Goal: Task Accomplishment & Management: Complete application form

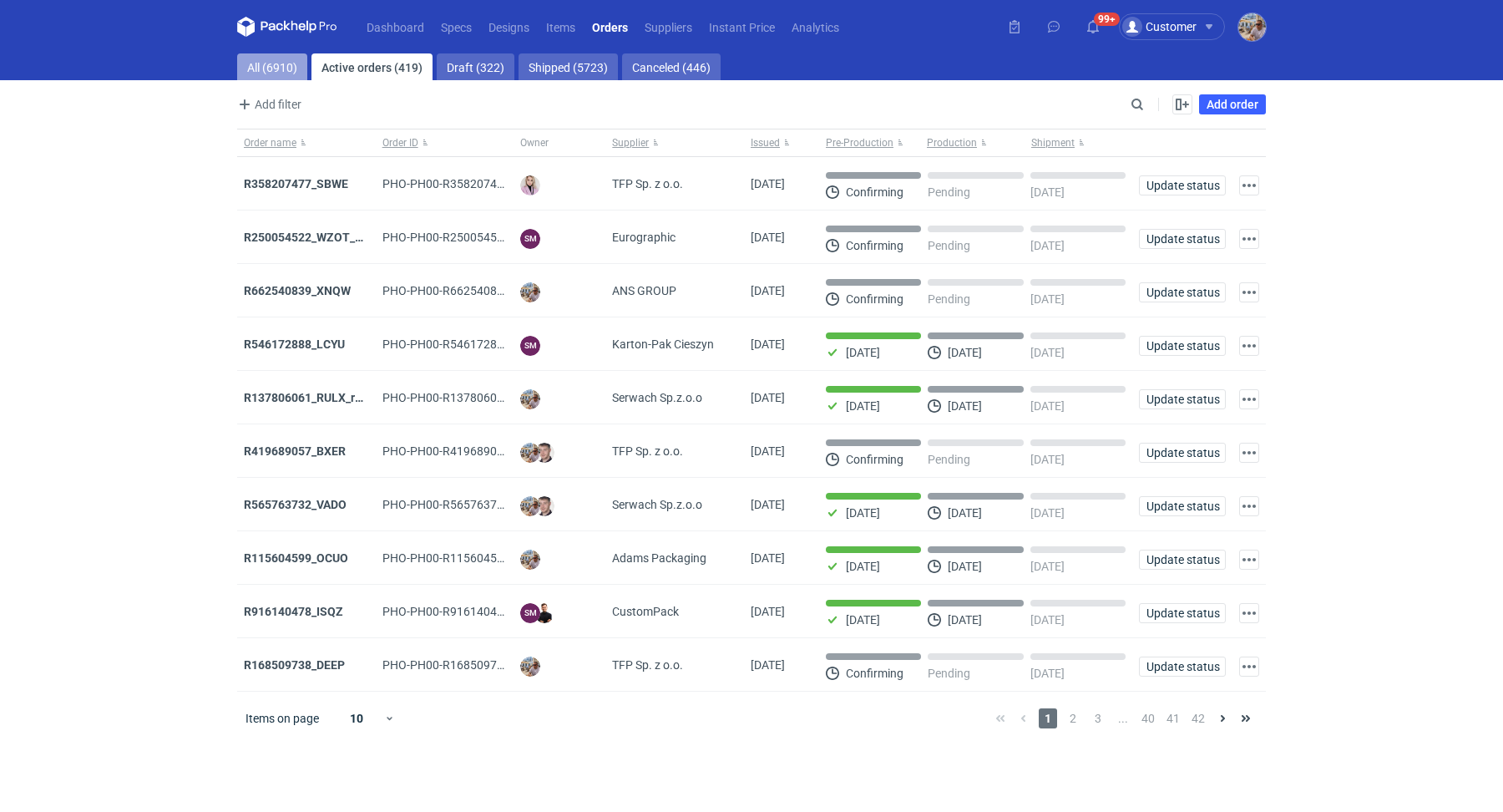
click at [251, 61] on link "All (6910)" at bounding box center [272, 67] width 70 height 26
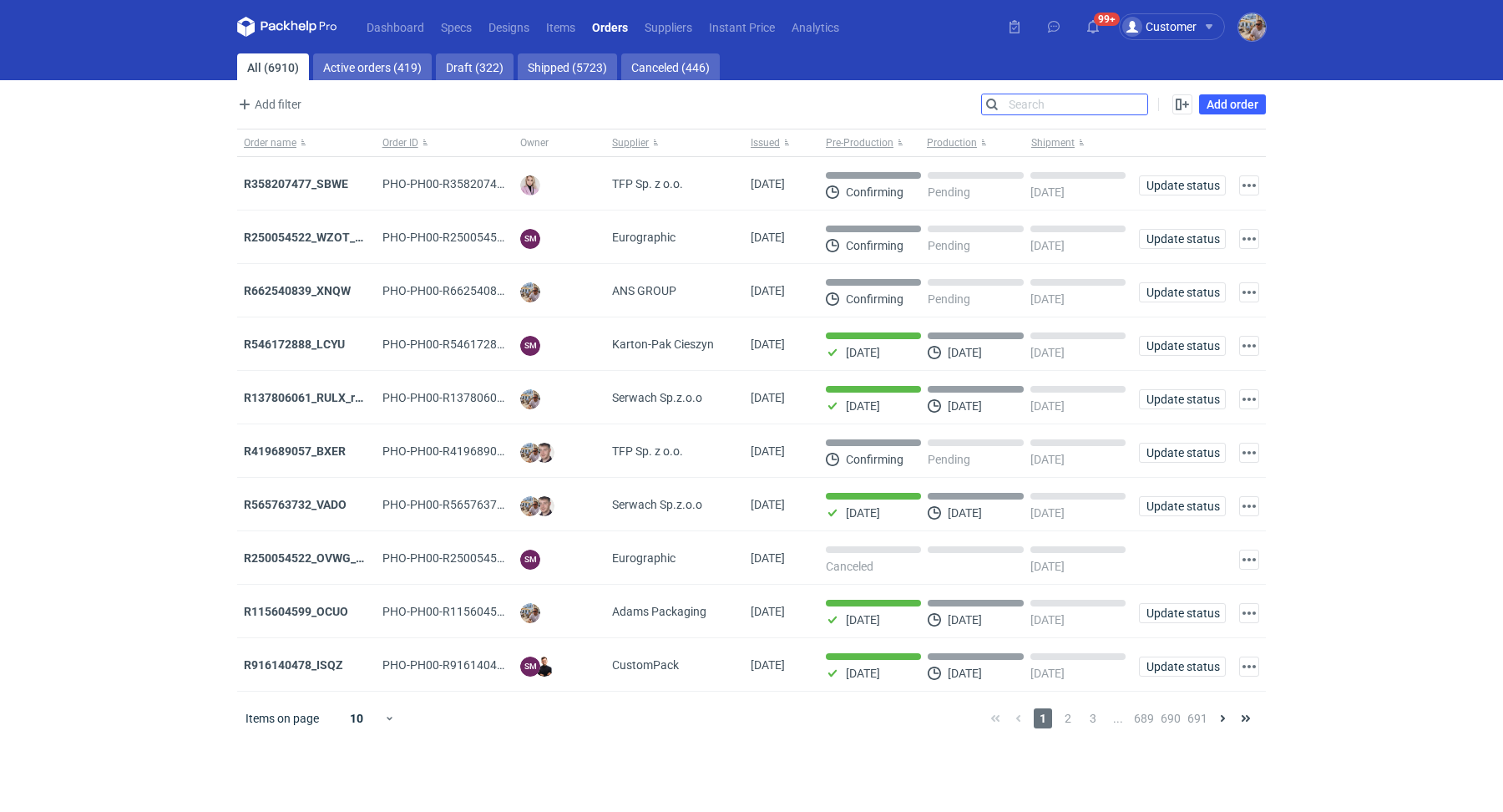
click at [1136, 104] on input "Search" at bounding box center [1065, 104] width 165 height 20
click at [1112, 103] on input "Search" at bounding box center [1065, 104] width 165 height 20
paste input "KGTG"
type input "KGTG"
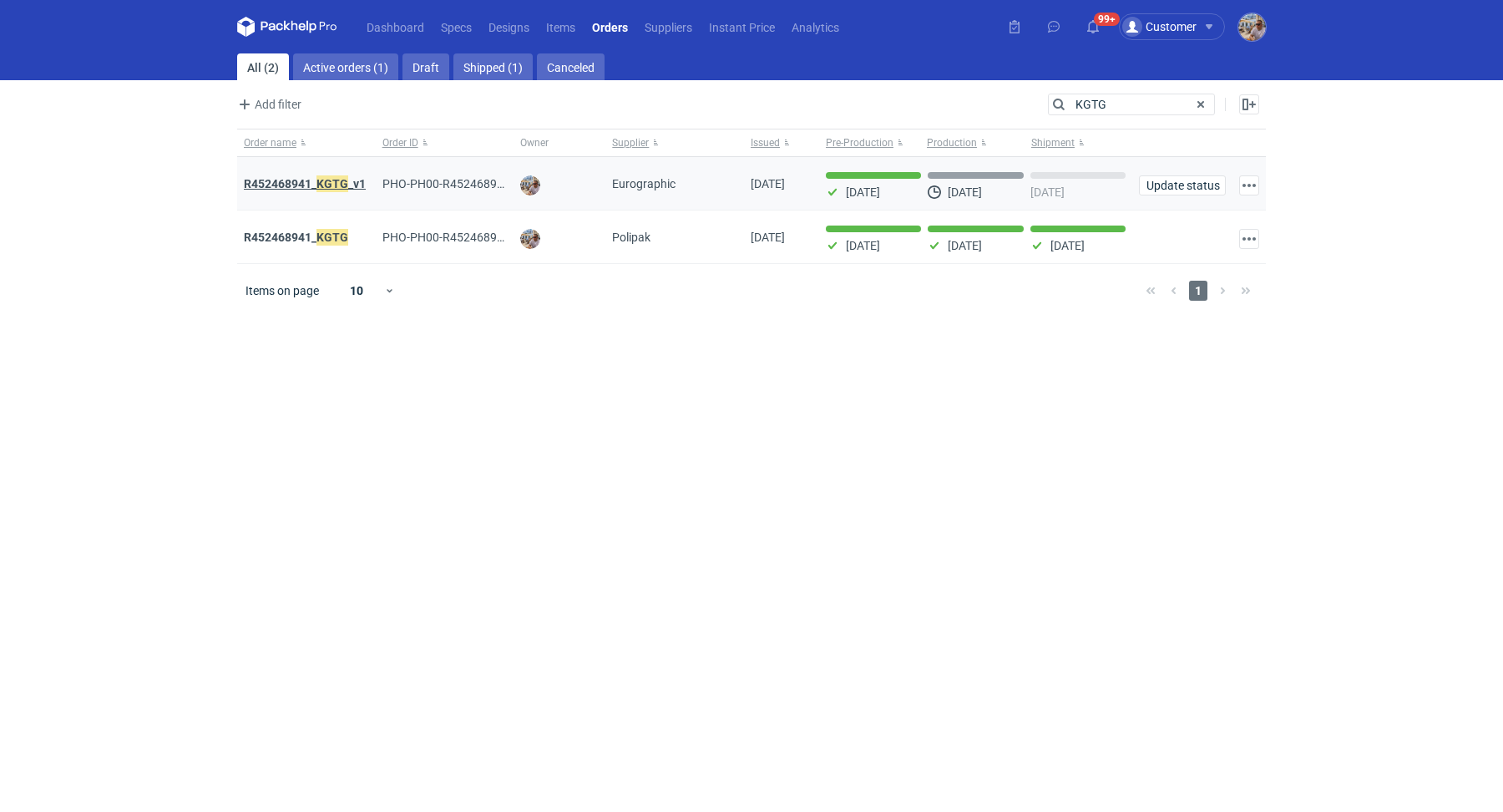
click at [343, 178] on em "KGTG" at bounding box center [333, 183] width 32 height 18
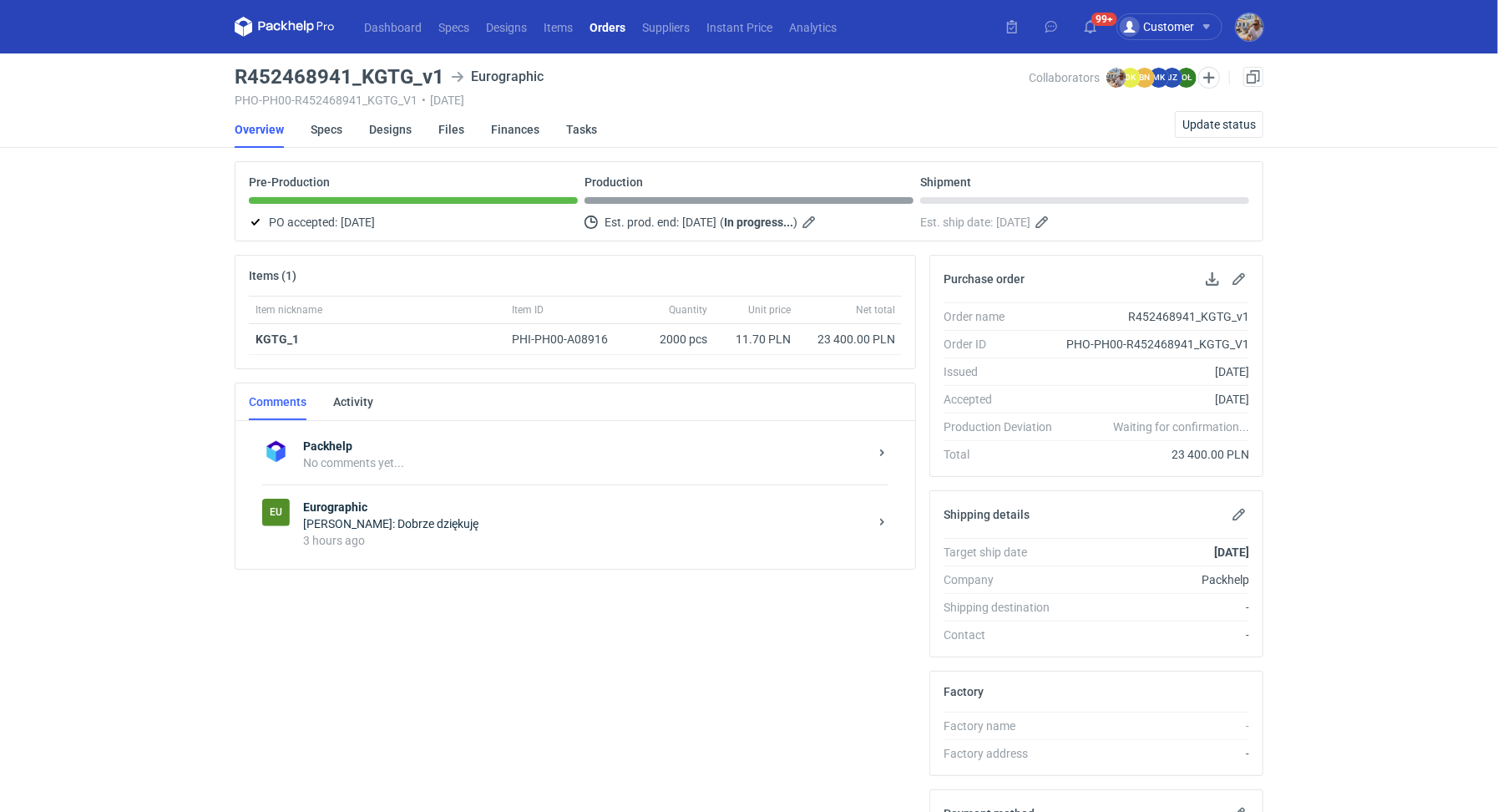
click at [512, 547] on div "Eu Eurographic [PERSON_NAME]: Dobrze dziękuję 3 hours ago" at bounding box center [575, 523] width 626 height 77
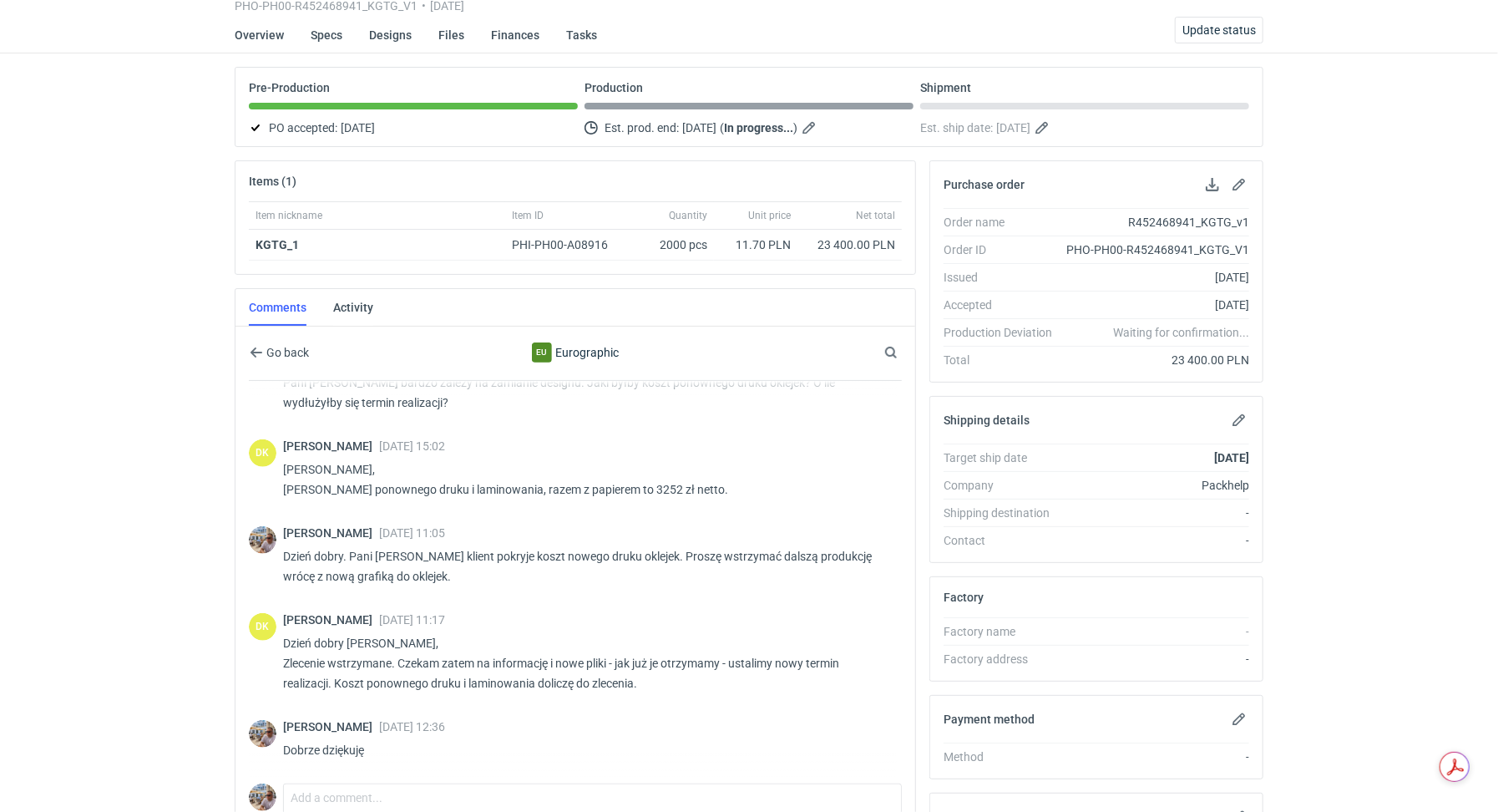
scroll to position [271, 0]
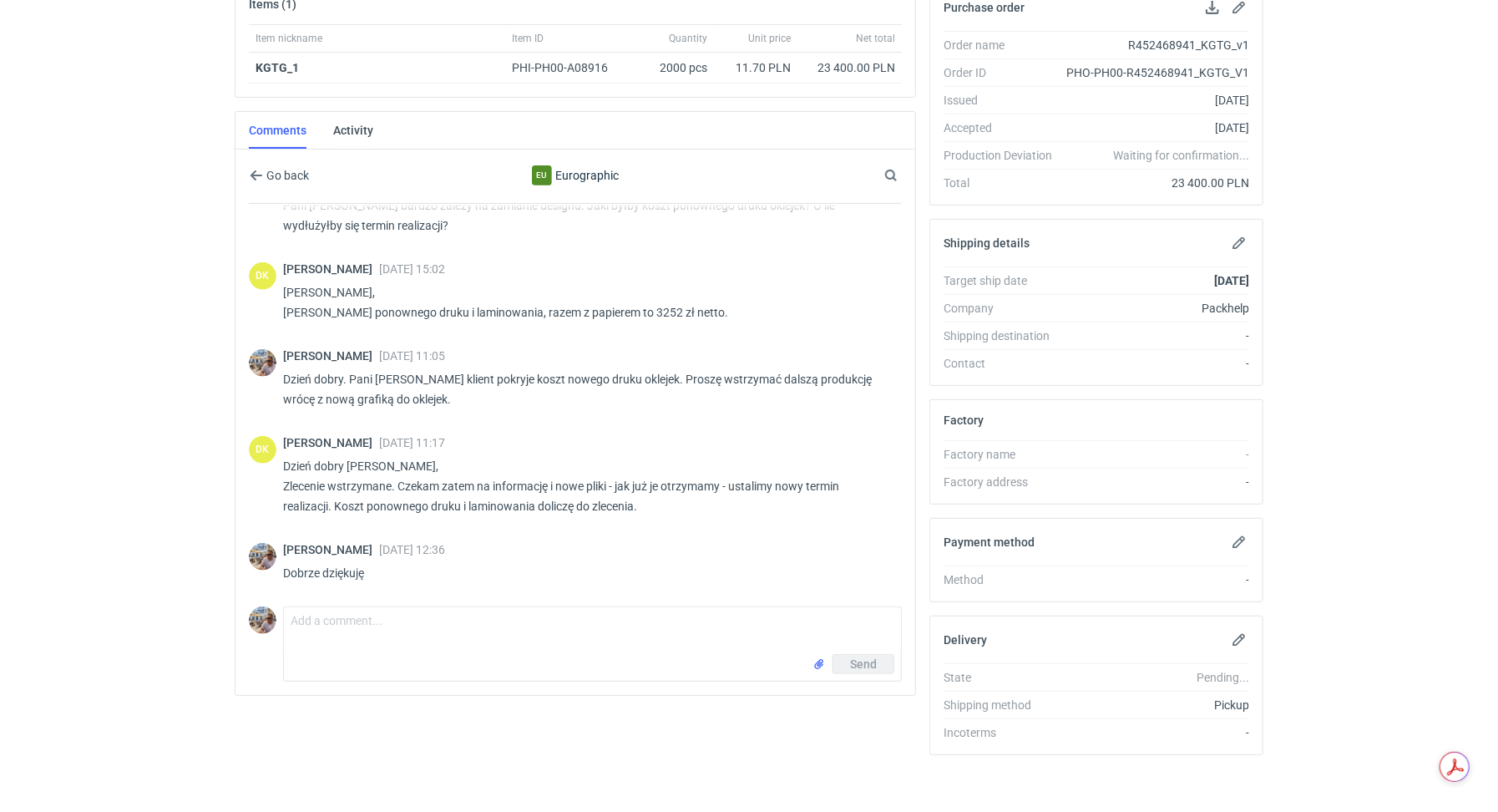
click at [350, 600] on div "Comment message Send" at bounding box center [575, 640] width 653 height 82
click at [358, 608] on textarea "Comment message" at bounding box center [592, 630] width 617 height 47
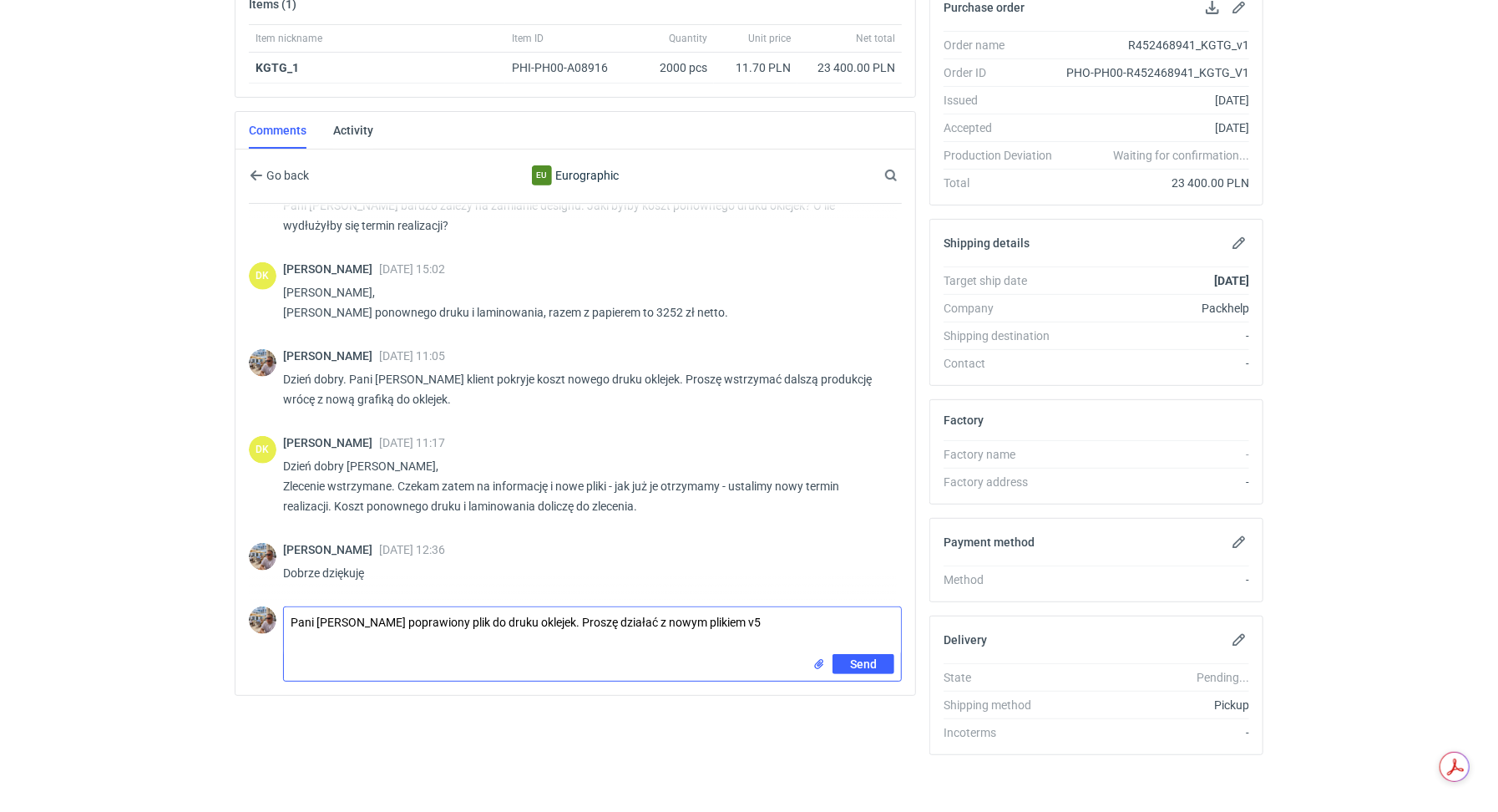
type textarea "Pani [PERSON_NAME] poprawiony plik do druku oklejek. Proszę działać z nowym pli…"
click at [819, 656] on input "file" at bounding box center [819, 665] width 13 height 18
click at [862, 694] on span "Send" at bounding box center [863, 700] width 26 height 11
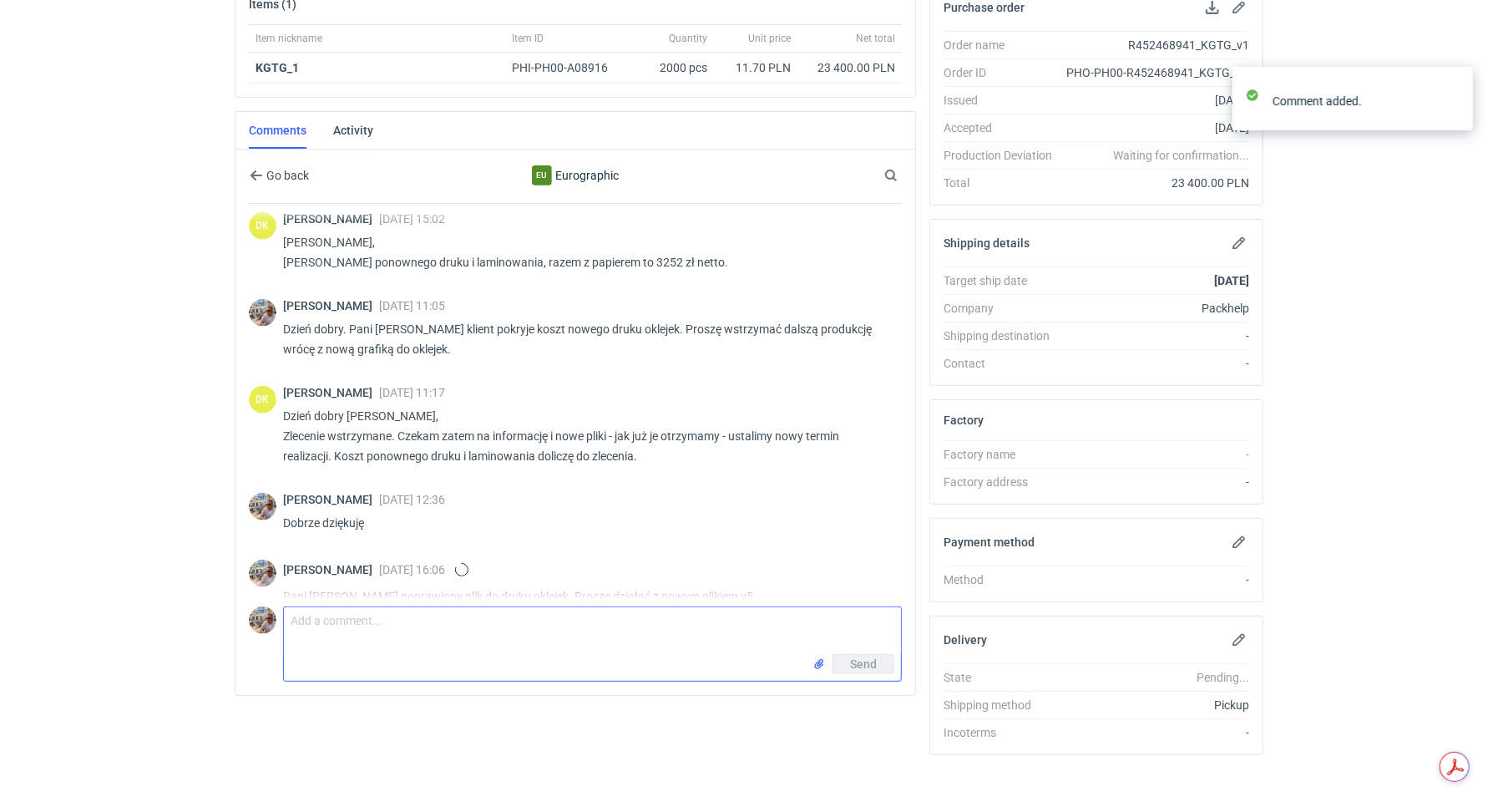
scroll to position [860, 0]
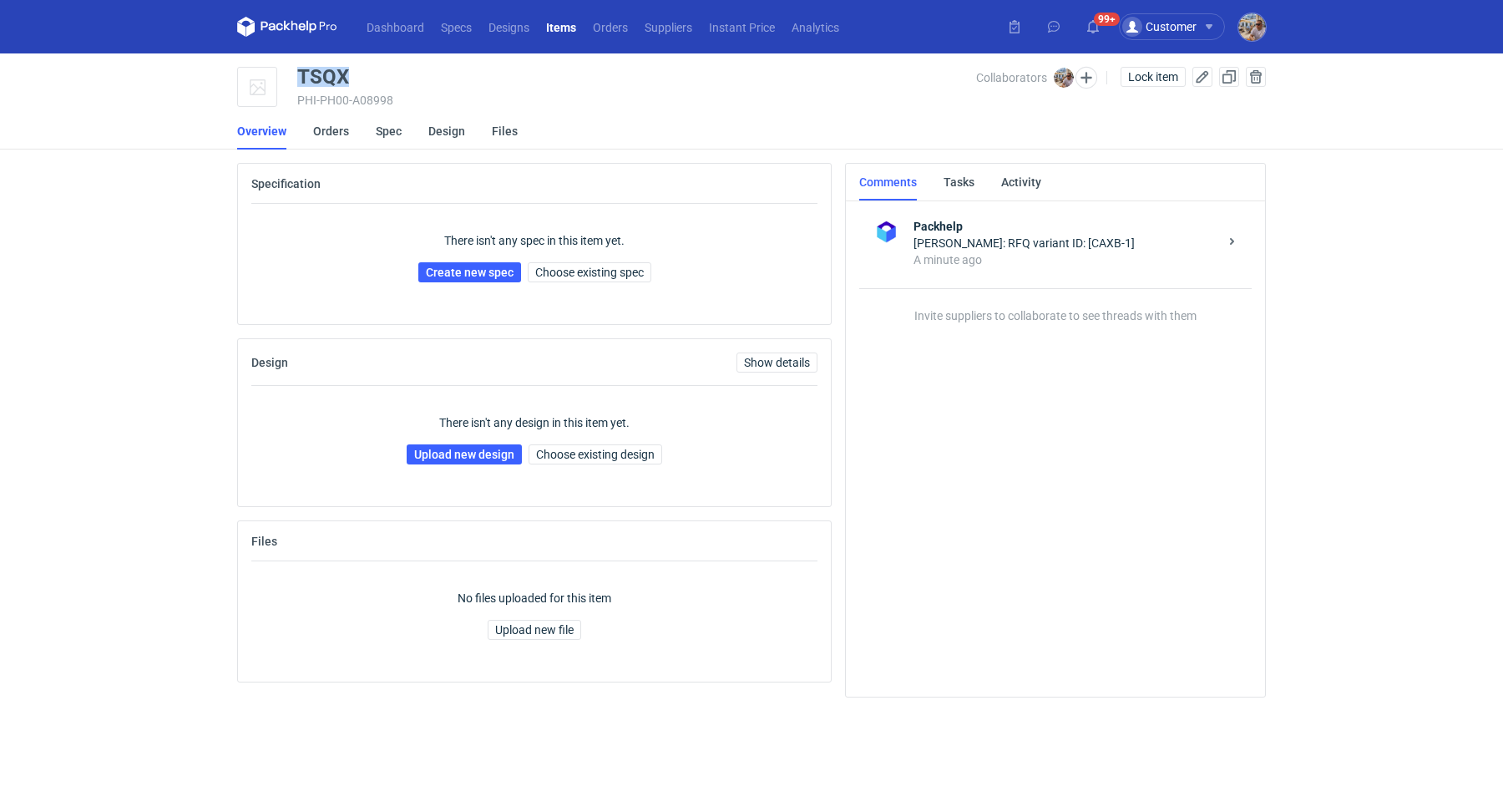
drag, startPoint x: 356, startPoint y: 74, endPoint x: 299, endPoint y: 75, distance: 57.0
click at [299, 75] on div "TSQX" at bounding box center [636, 76] width 679 height 20
copy div "TSQX"
click at [570, 269] on span "Choose existing spec" at bounding box center [590, 271] width 109 height 11
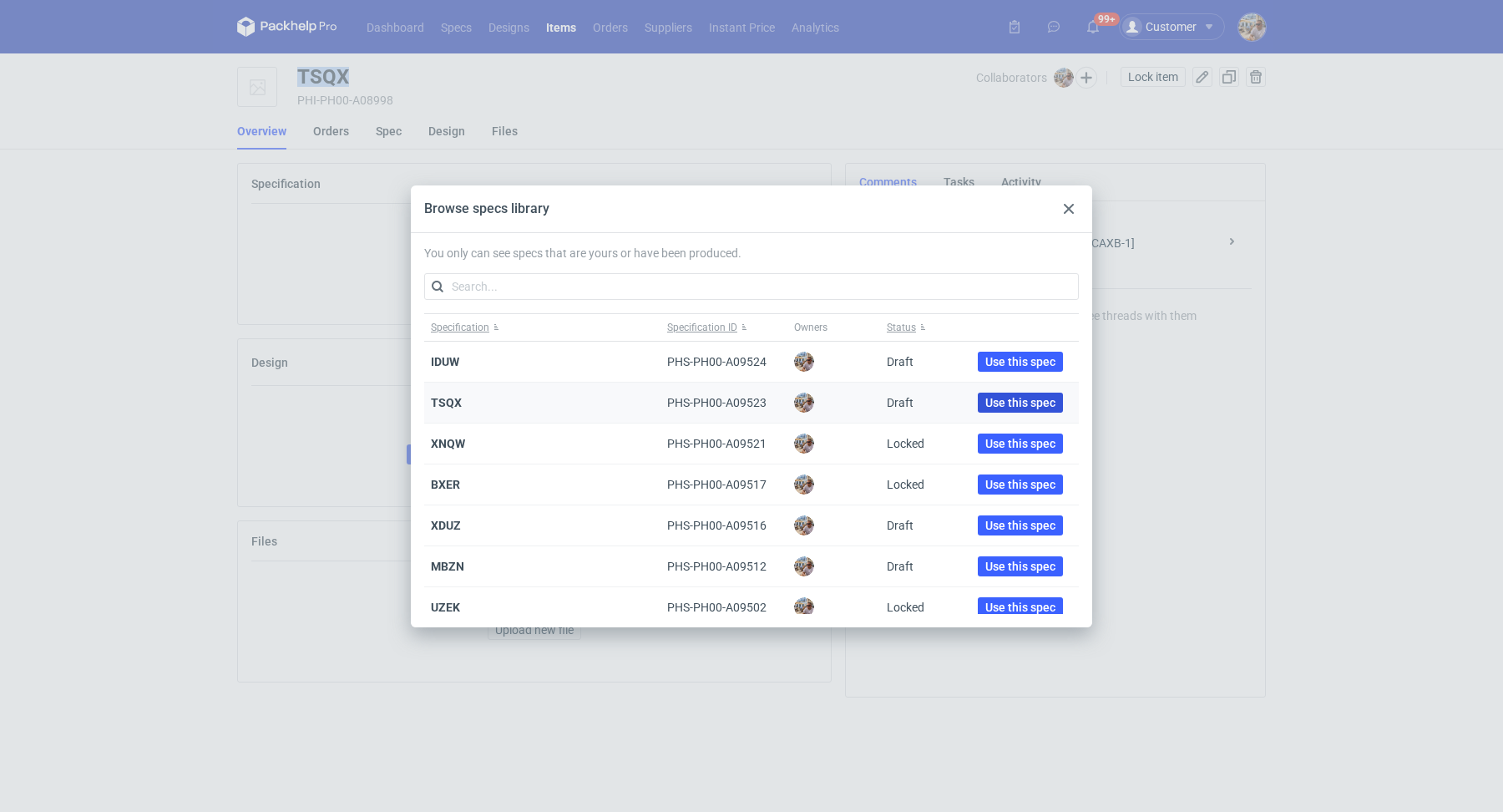
click at [998, 398] on span "Use this spec" at bounding box center [1020, 402] width 70 height 11
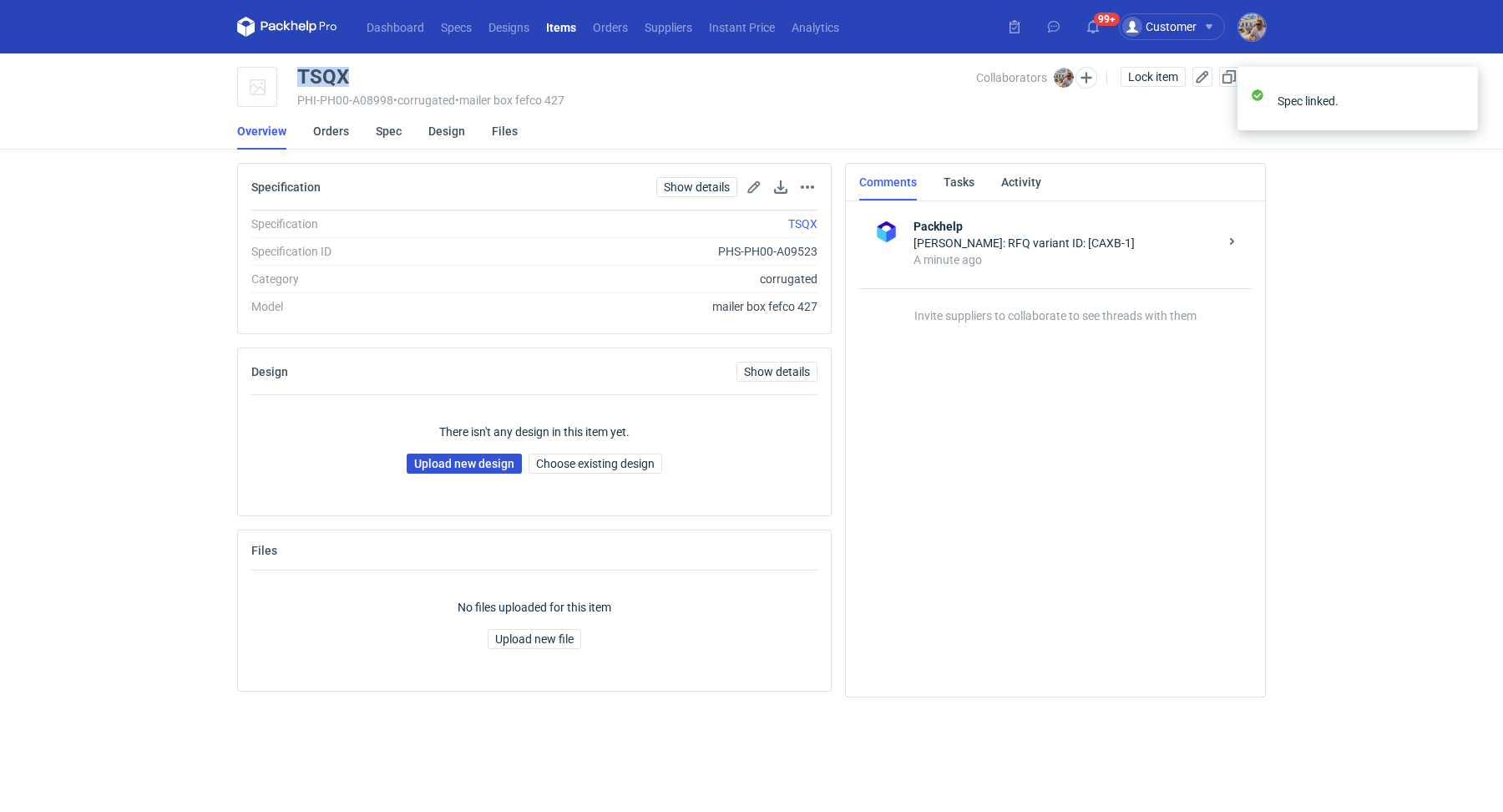
click at [466, 458] on link "Upload new design" at bounding box center [464, 463] width 115 height 20
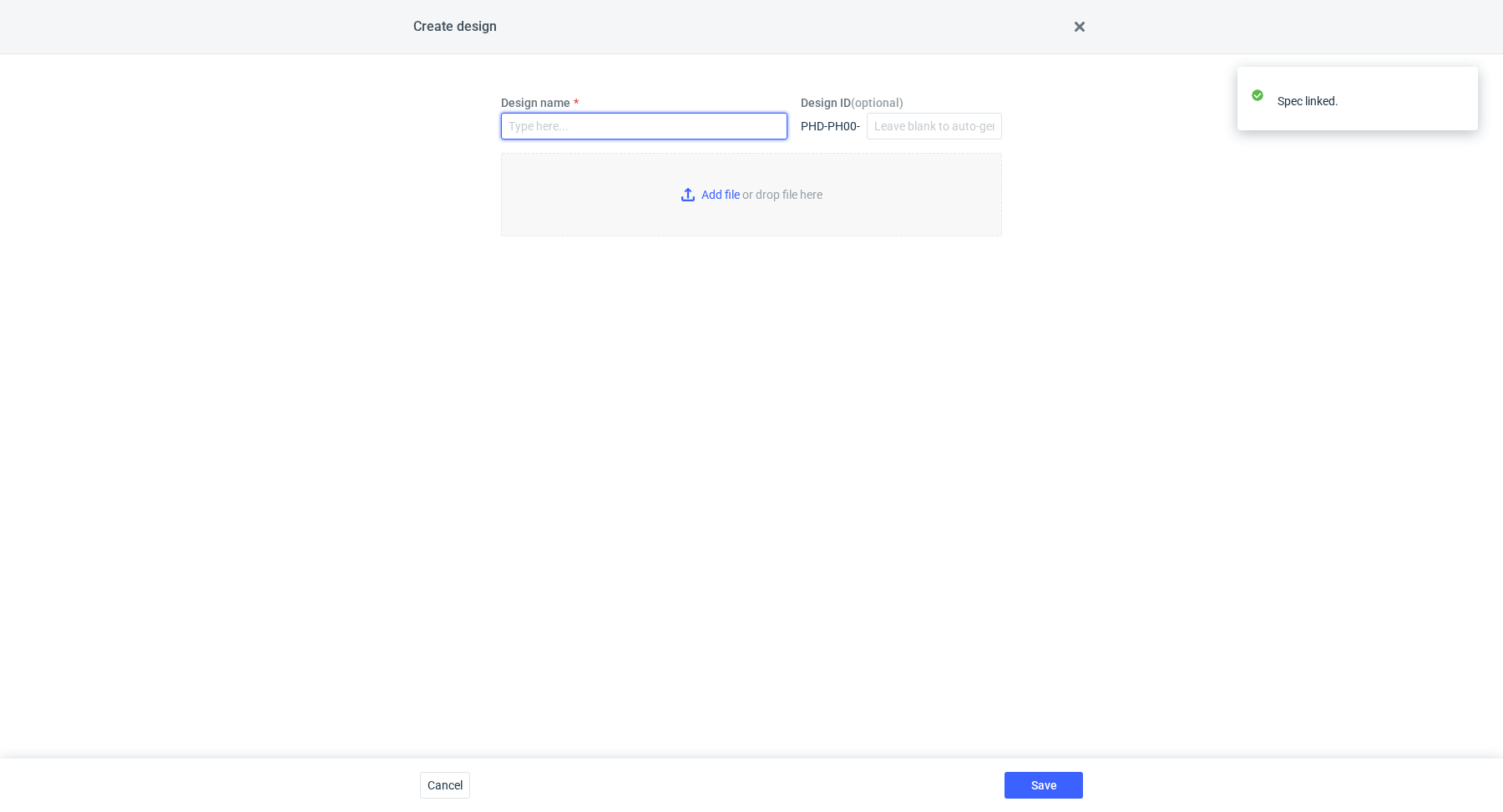
click at [607, 126] on input "Design name" at bounding box center [644, 126] width 286 height 26
paste input "TSQX"
type input "TSQX"
click at [722, 198] on input "Add file or drop file here" at bounding box center [752, 194] width 501 height 83
type input "C:\fakepath\adp__custom____TSQX__d0__oR021977531__outside__v2.pdf"
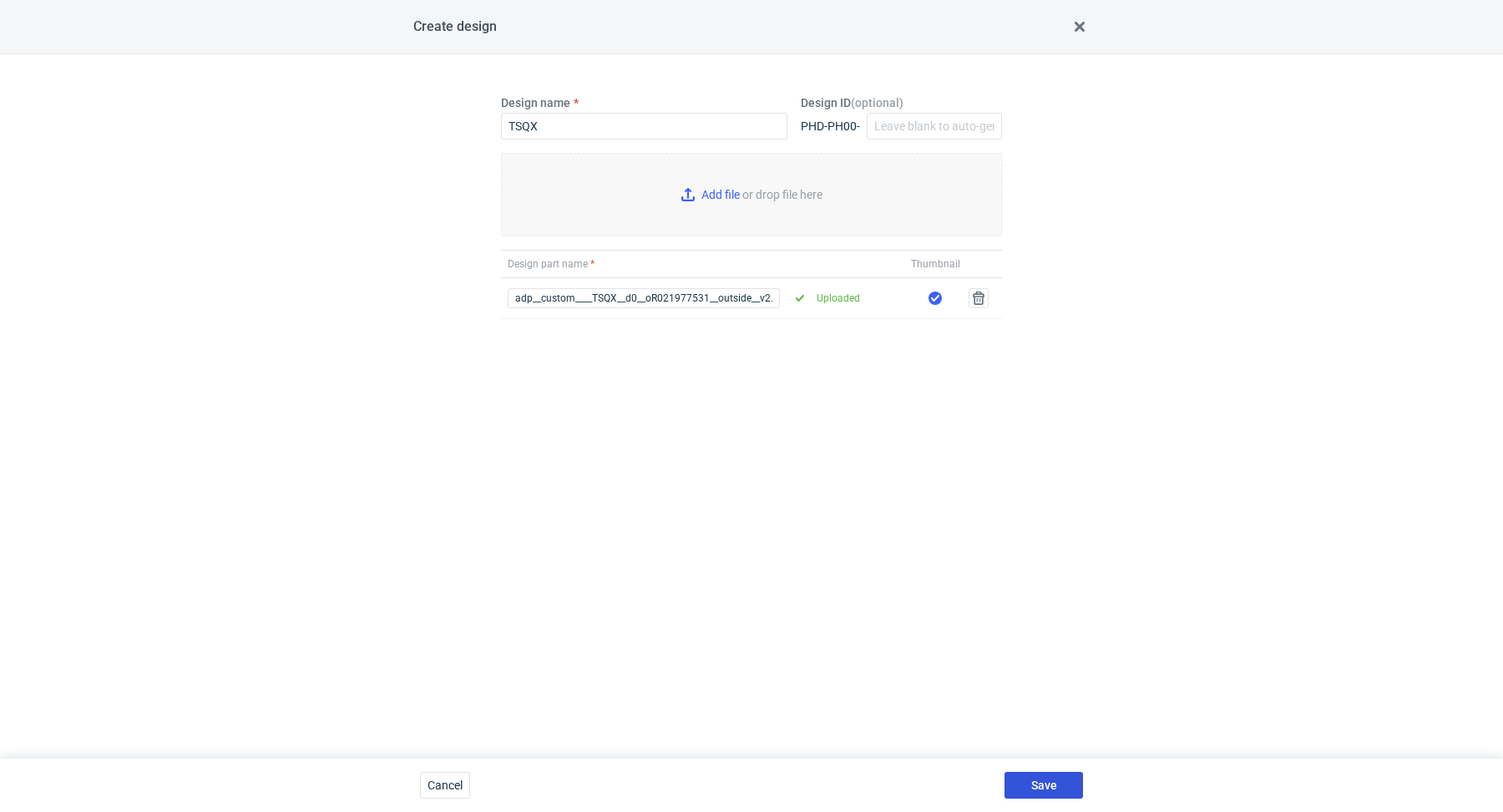
click at [1066, 780] on button "Save" at bounding box center [1043, 785] width 78 height 26
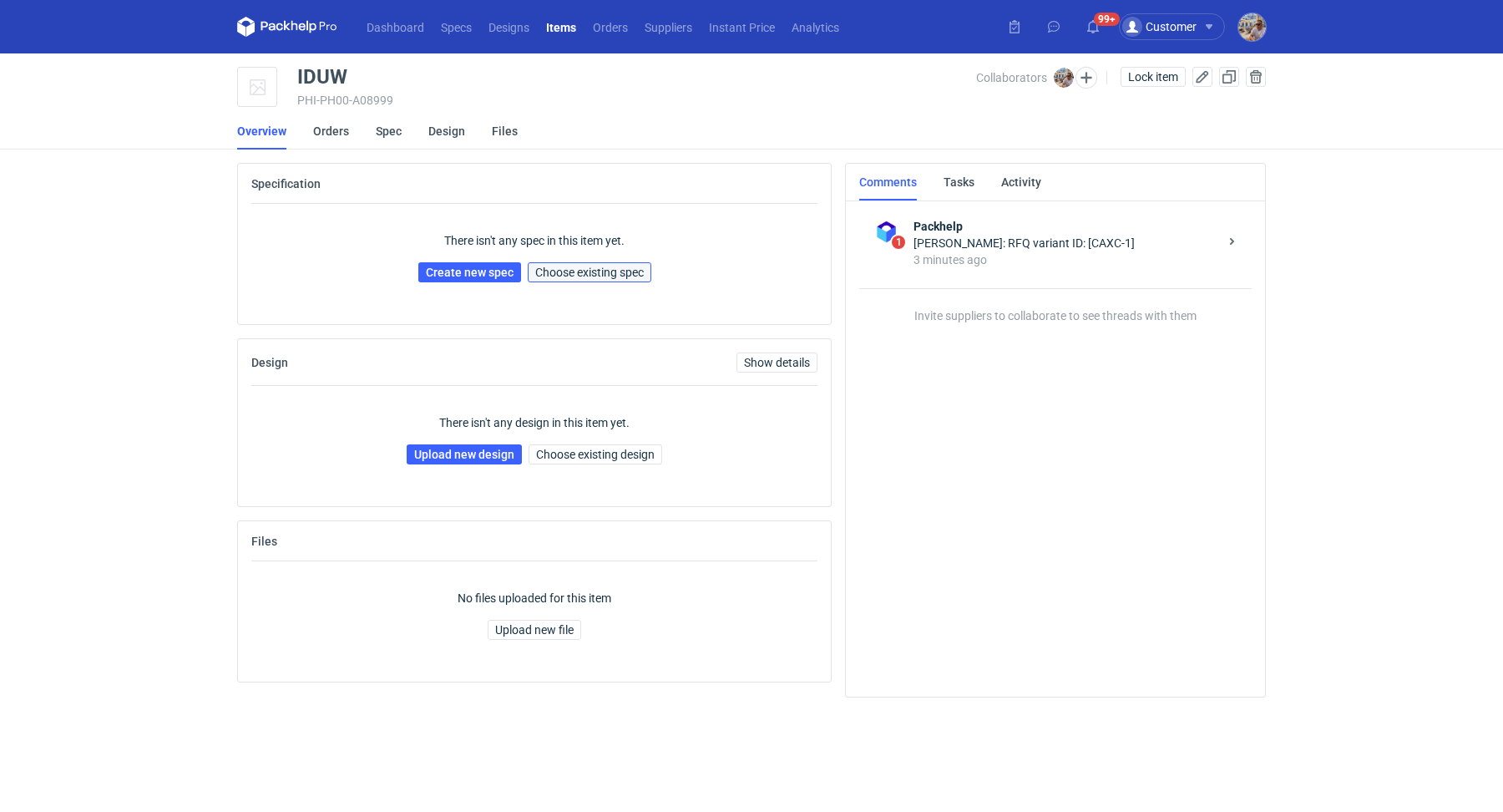
click at [586, 276] on span "Choose existing spec" at bounding box center [590, 271] width 109 height 11
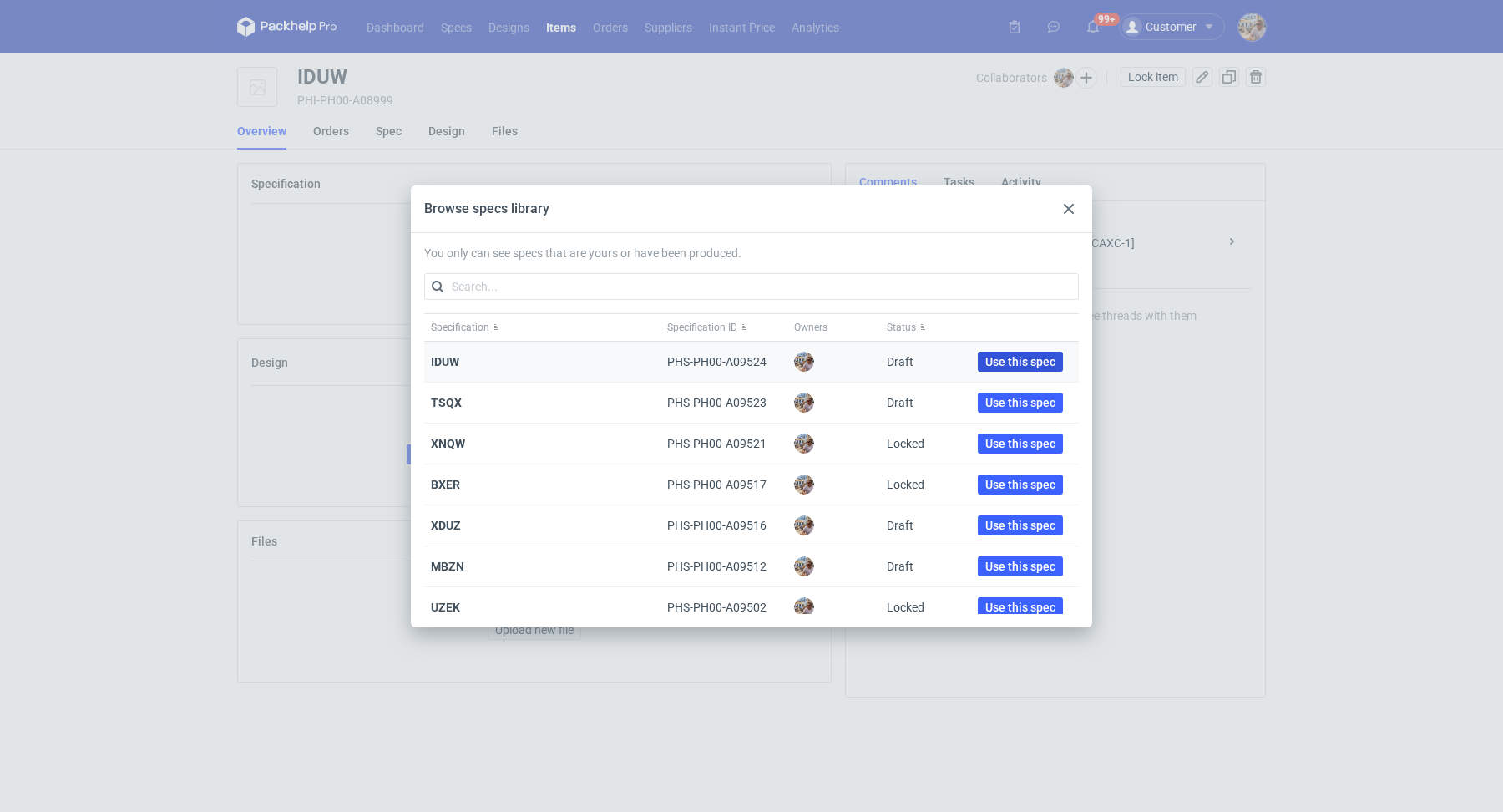
click at [1010, 356] on span "Use this spec" at bounding box center [1020, 361] width 70 height 11
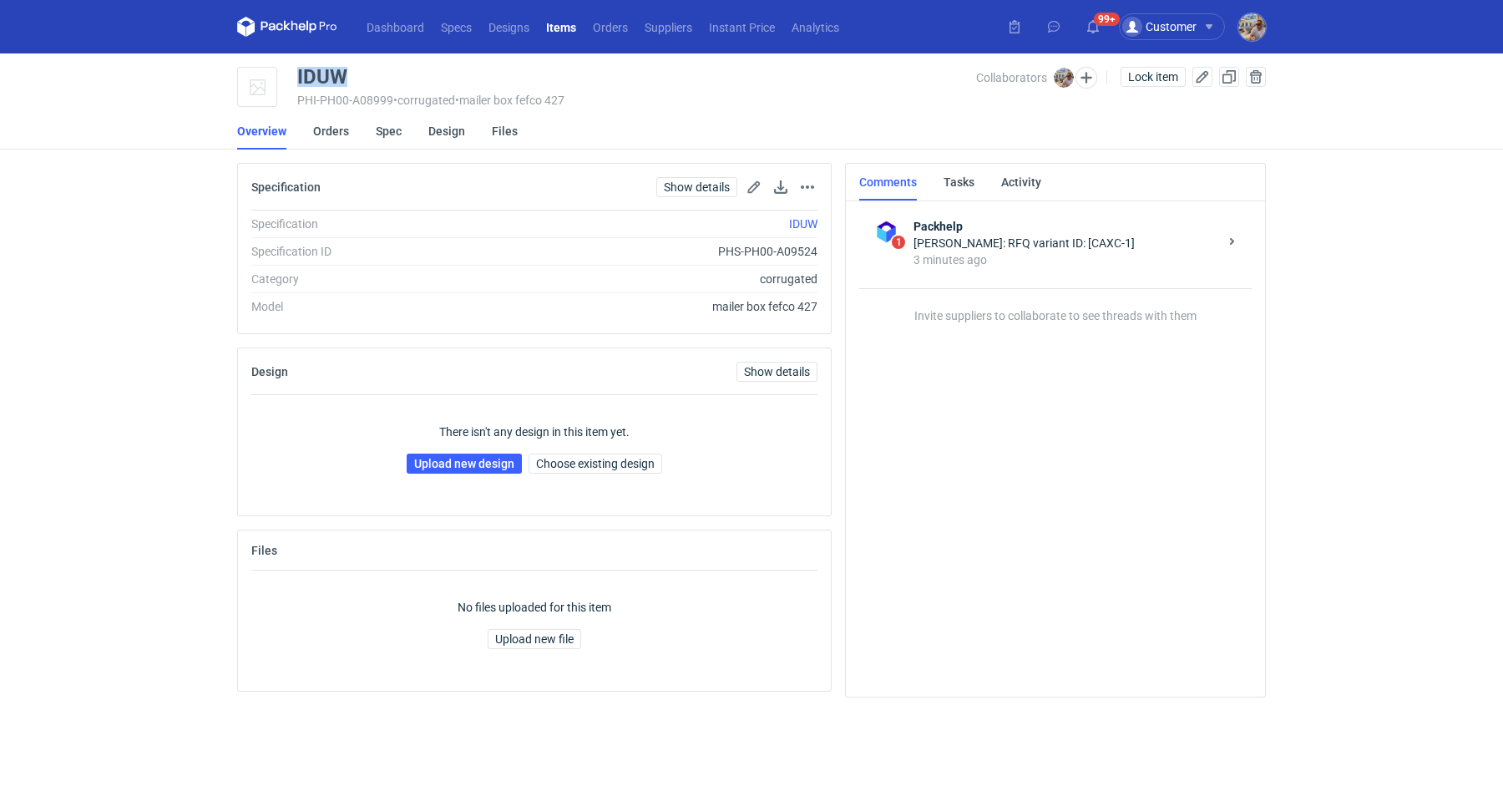
drag, startPoint x: 357, startPoint y: 78, endPoint x: 299, endPoint y: 76, distance: 58.0
click at [299, 76] on div "IDUW" at bounding box center [636, 76] width 679 height 20
copy div "IDUW"
click at [500, 456] on link "Upload new design" at bounding box center [464, 463] width 115 height 20
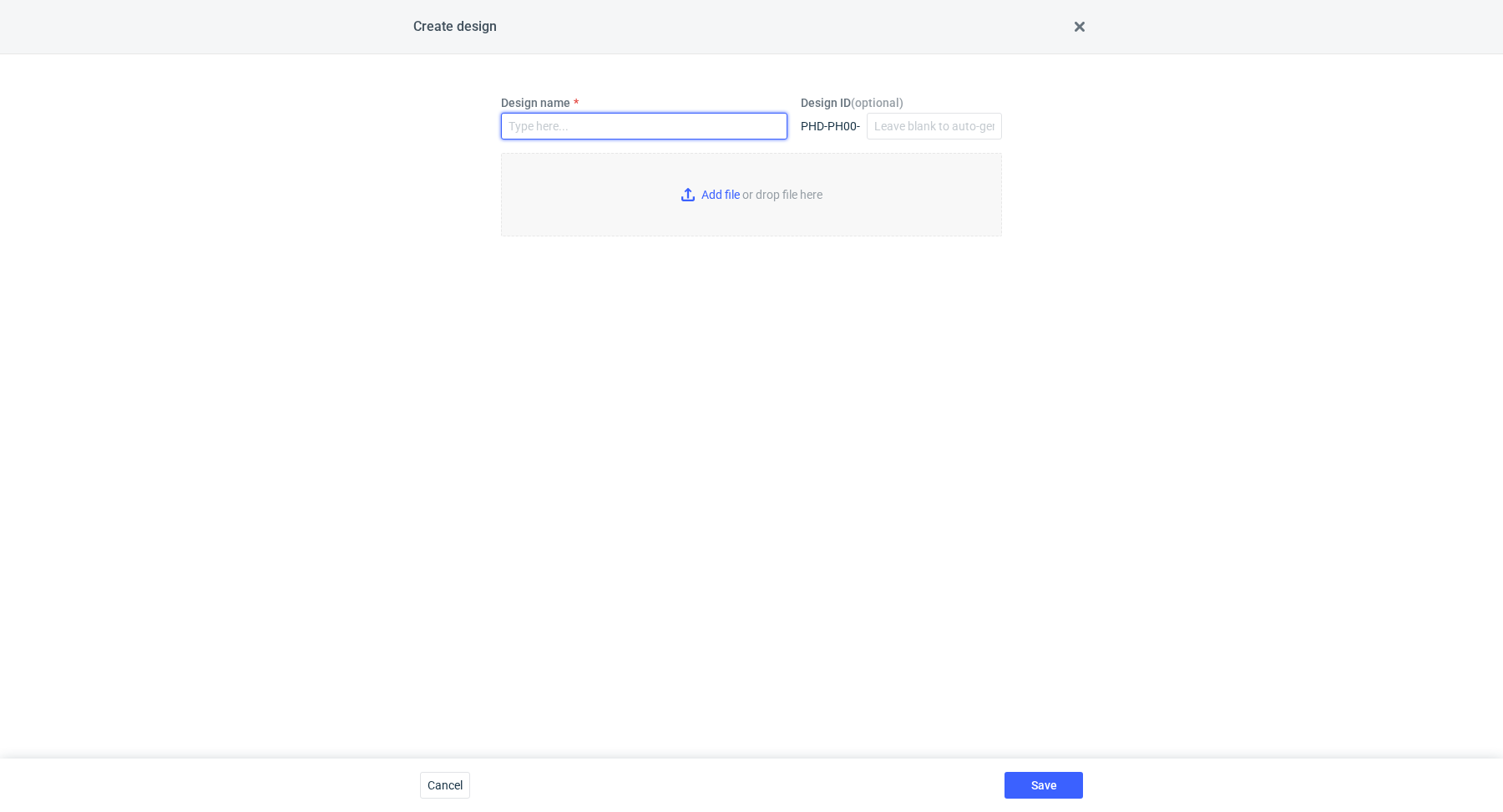
click at [598, 130] on input "Design name" at bounding box center [644, 126] width 286 height 26
paste input "IDUW"
type input "IDUW"
click at [728, 179] on input "Add file or drop file here" at bounding box center [752, 194] width 501 height 83
type input "C:\fakepath\adp__custom____IDUW__d0__oR021977531__outside.pdf"
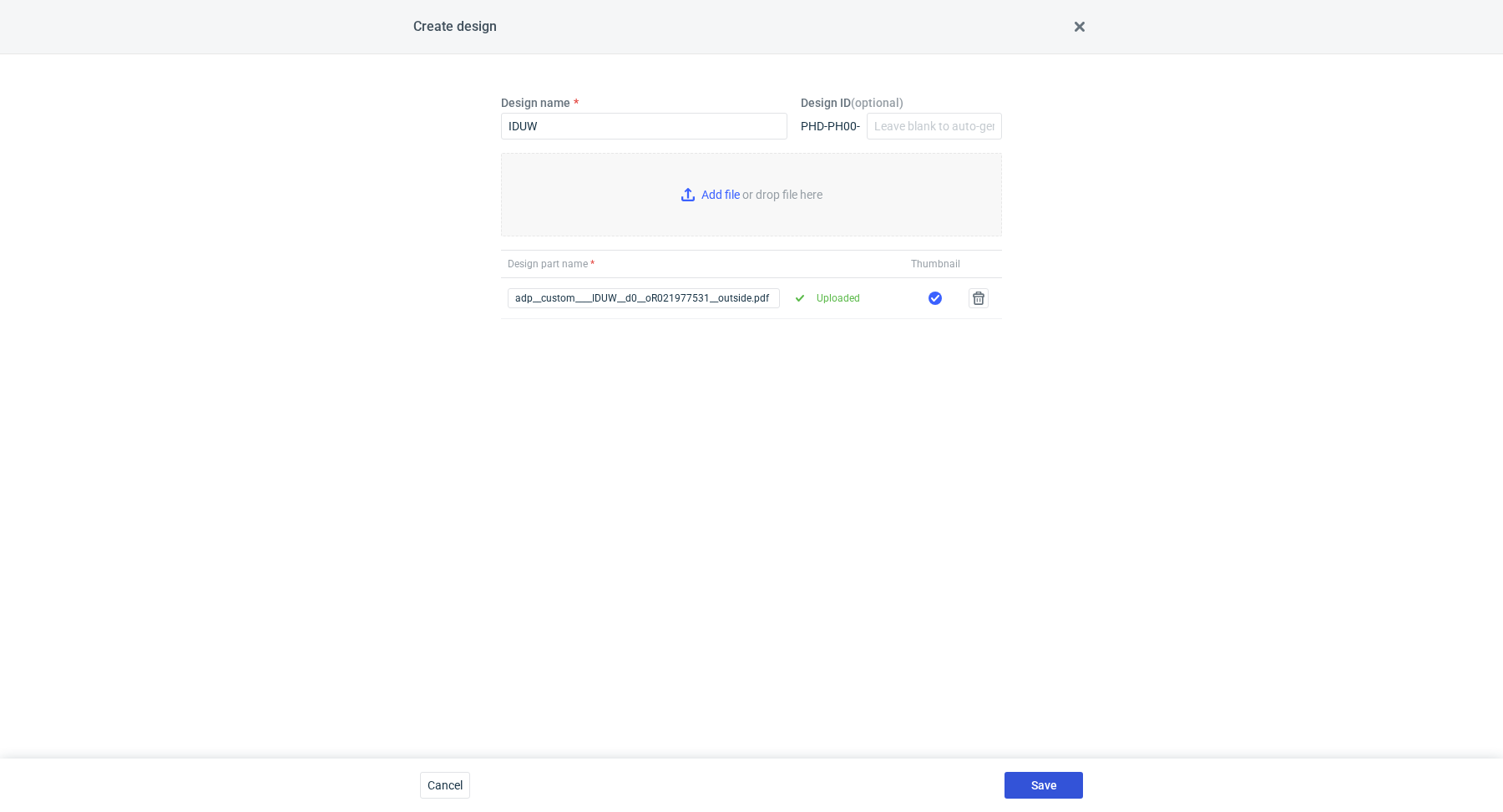
click at [1034, 780] on span "Save" at bounding box center [1044, 784] width 25 height 11
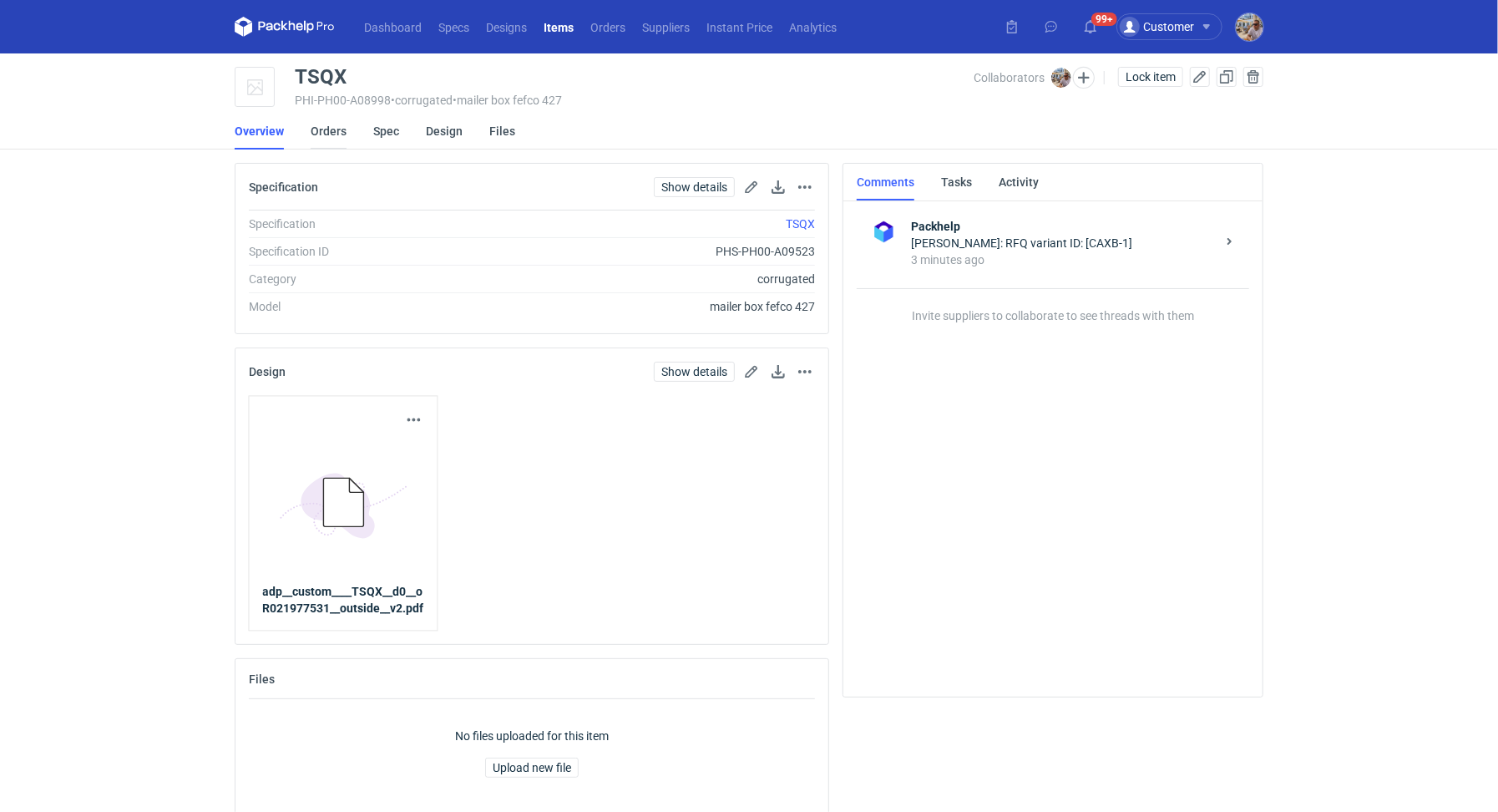
click at [320, 128] on link "Orders" at bounding box center [328, 131] width 36 height 37
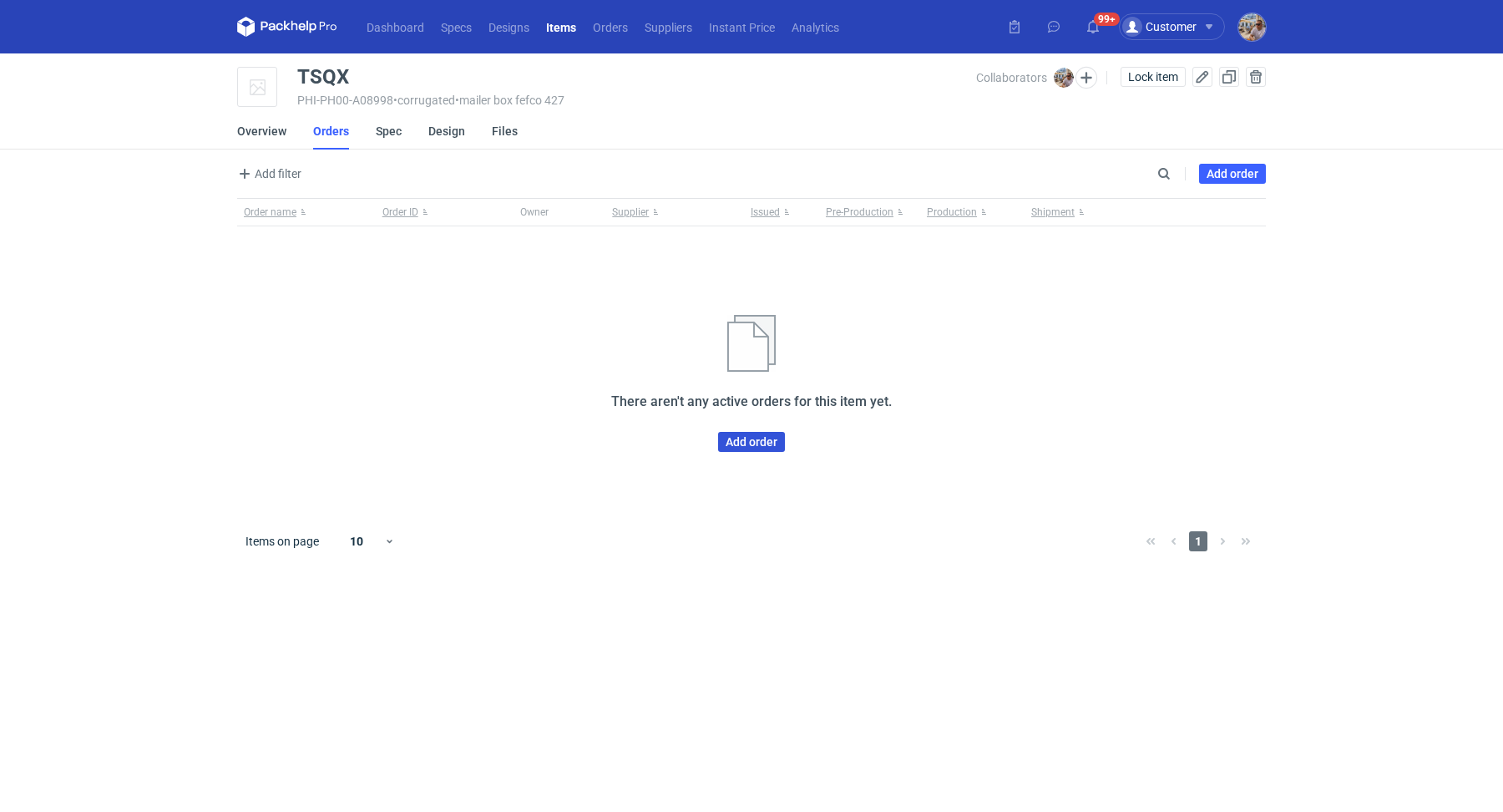
click at [738, 441] on link "Add order" at bounding box center [752, 442] width 67 height 20
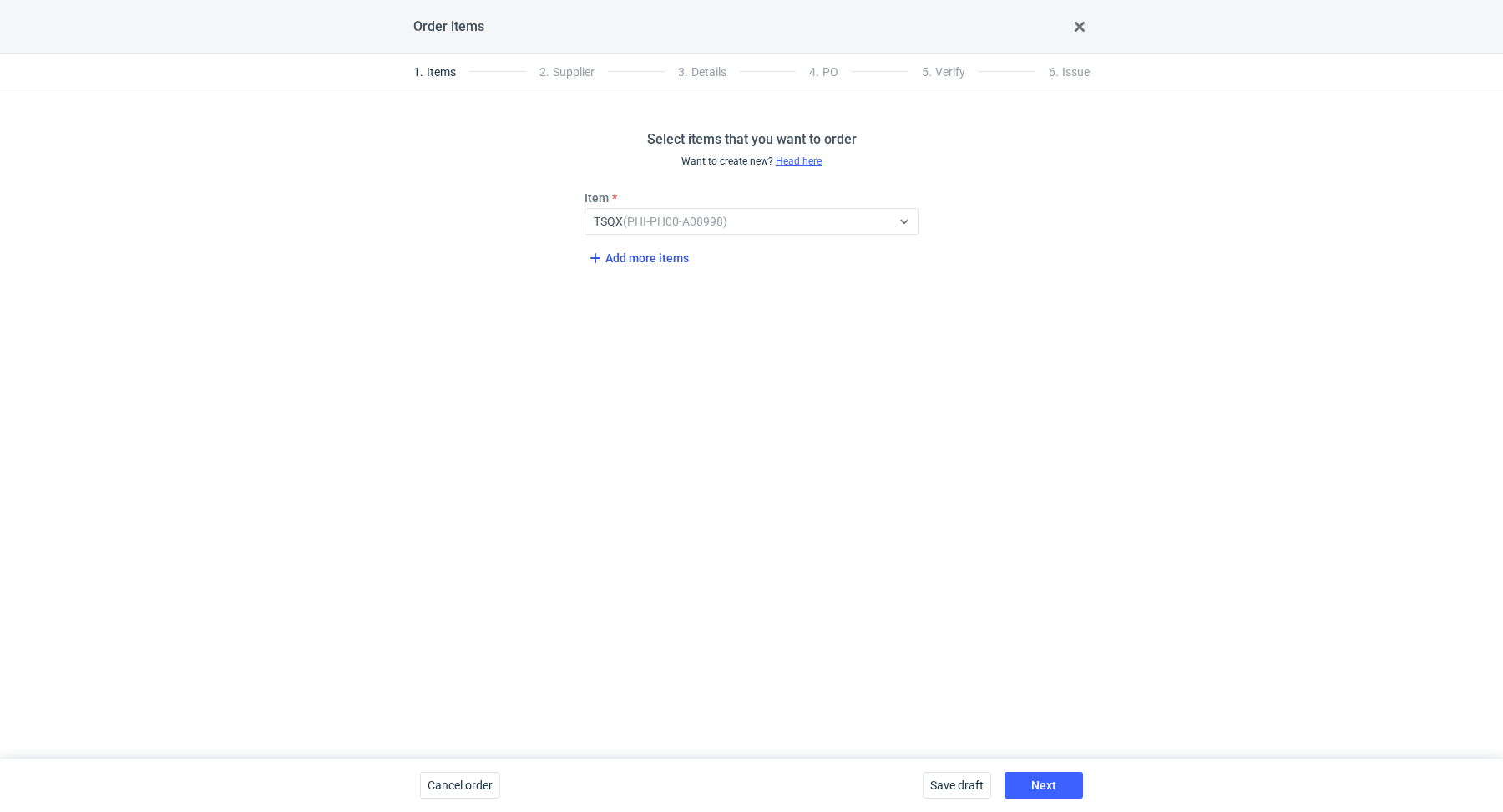
click at [658, 248] on span "Add more items" at bounding box center [637, 258] width 104 height 20
click at [642, 269] on div "Select..." at bounding box center [738, 279] width 306 height 24
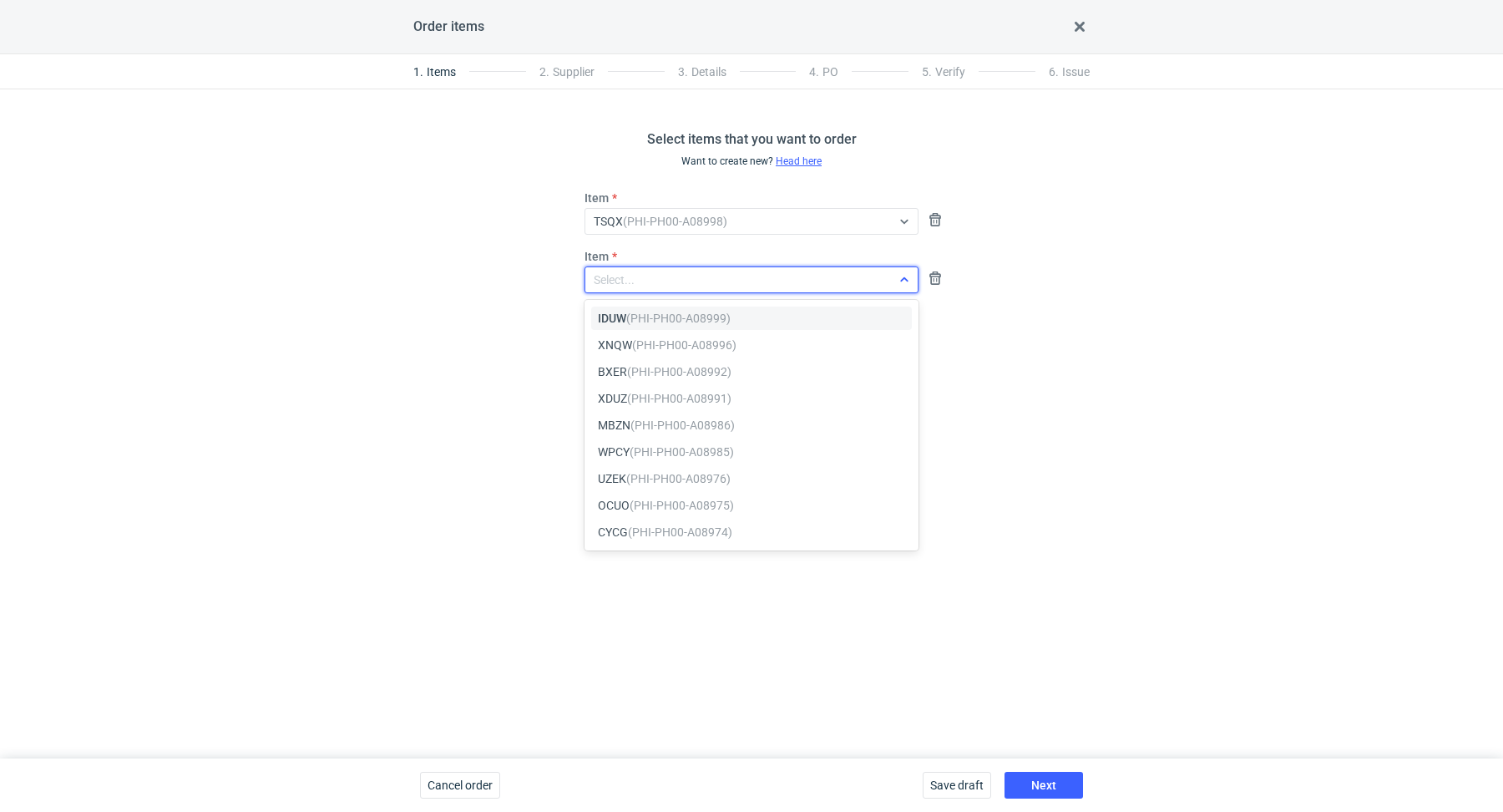
paste input "IDUW"
type input "IDUW"
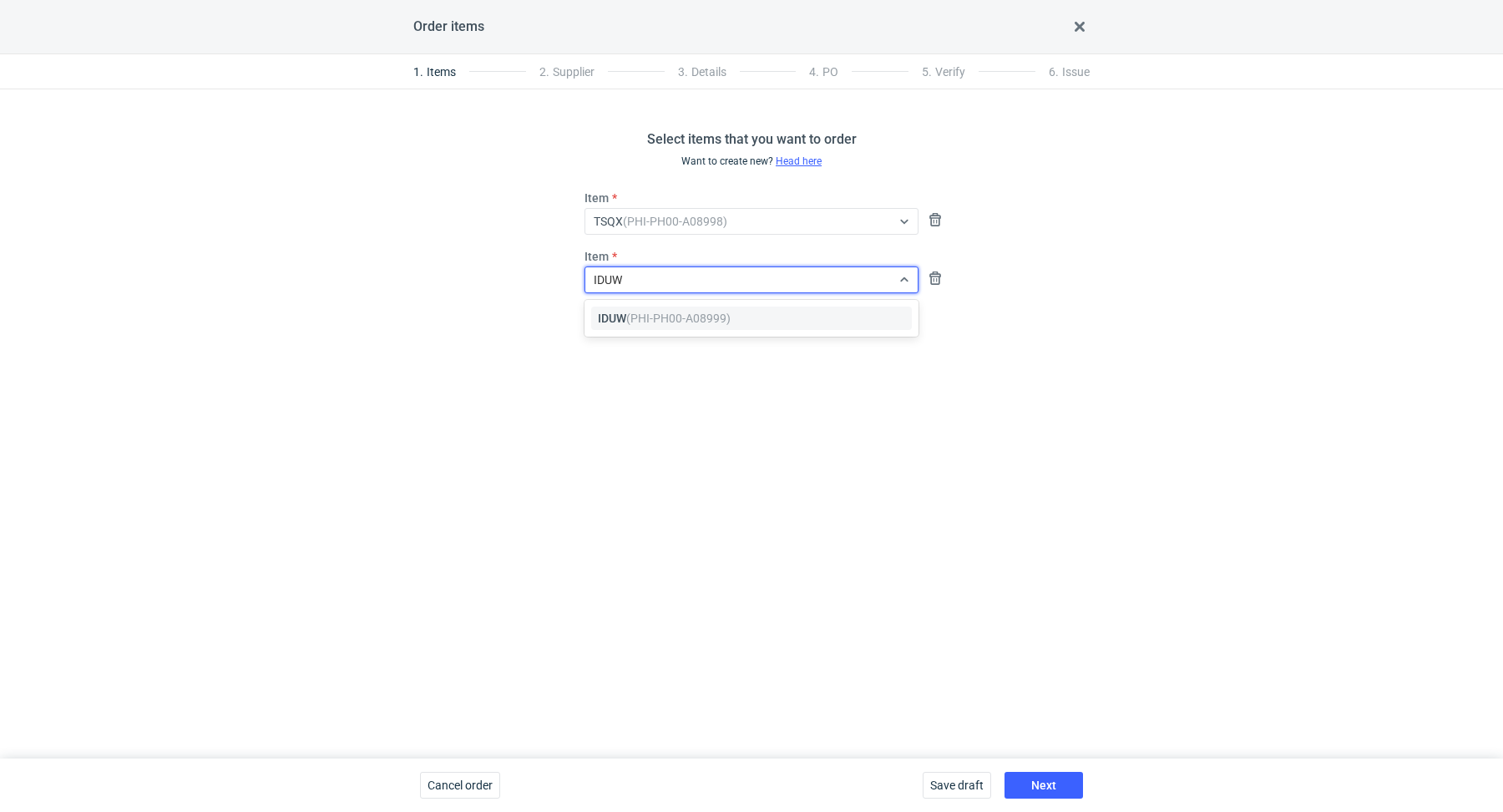
click at [665, 321] on em "(PHI-PH00-A08999)" at bounding box center [678, 318] width 104 height 13
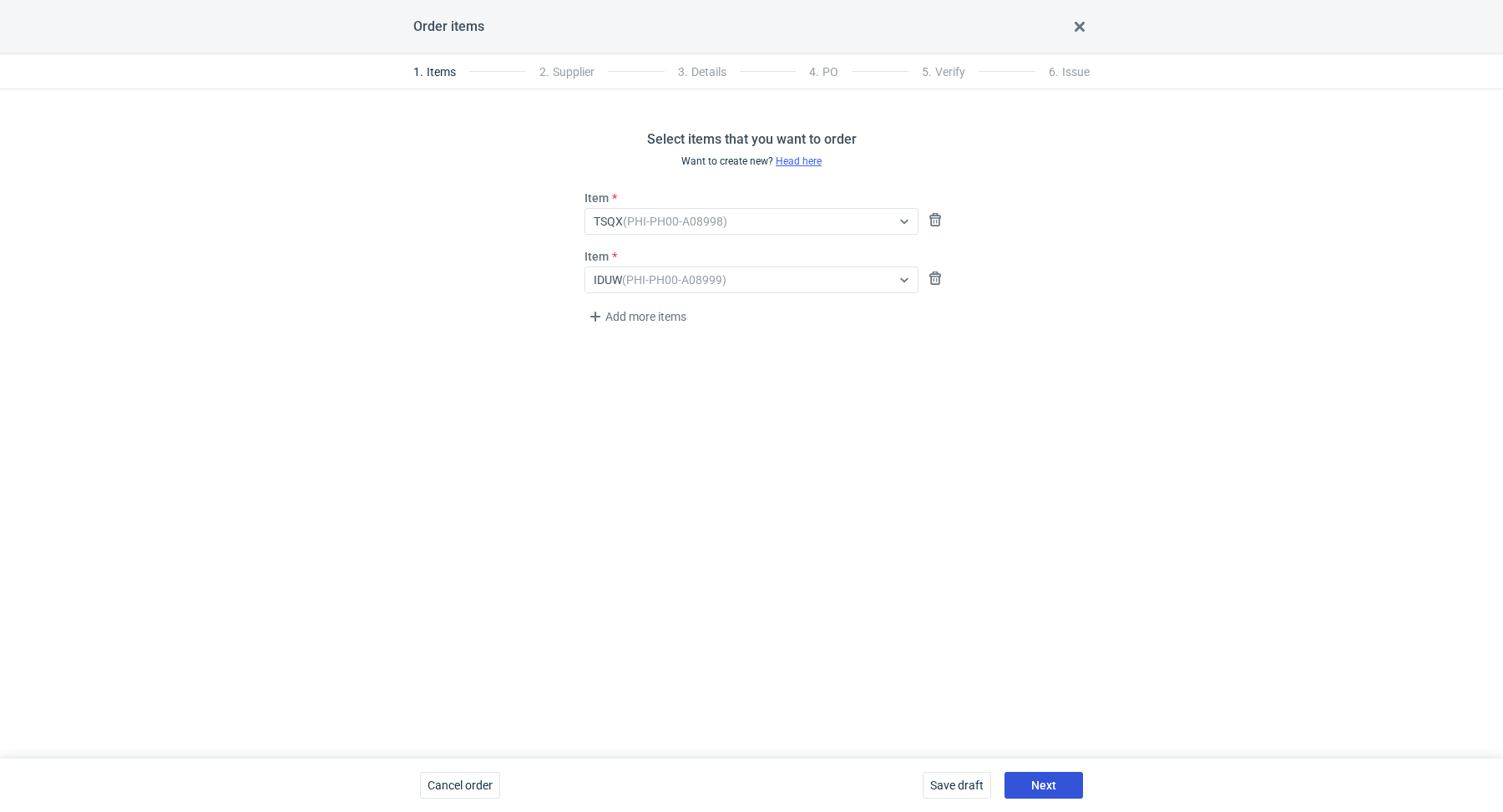
click at [1051, 779] on span "Next" at bounding box center [1044, 784] width 25 height 11
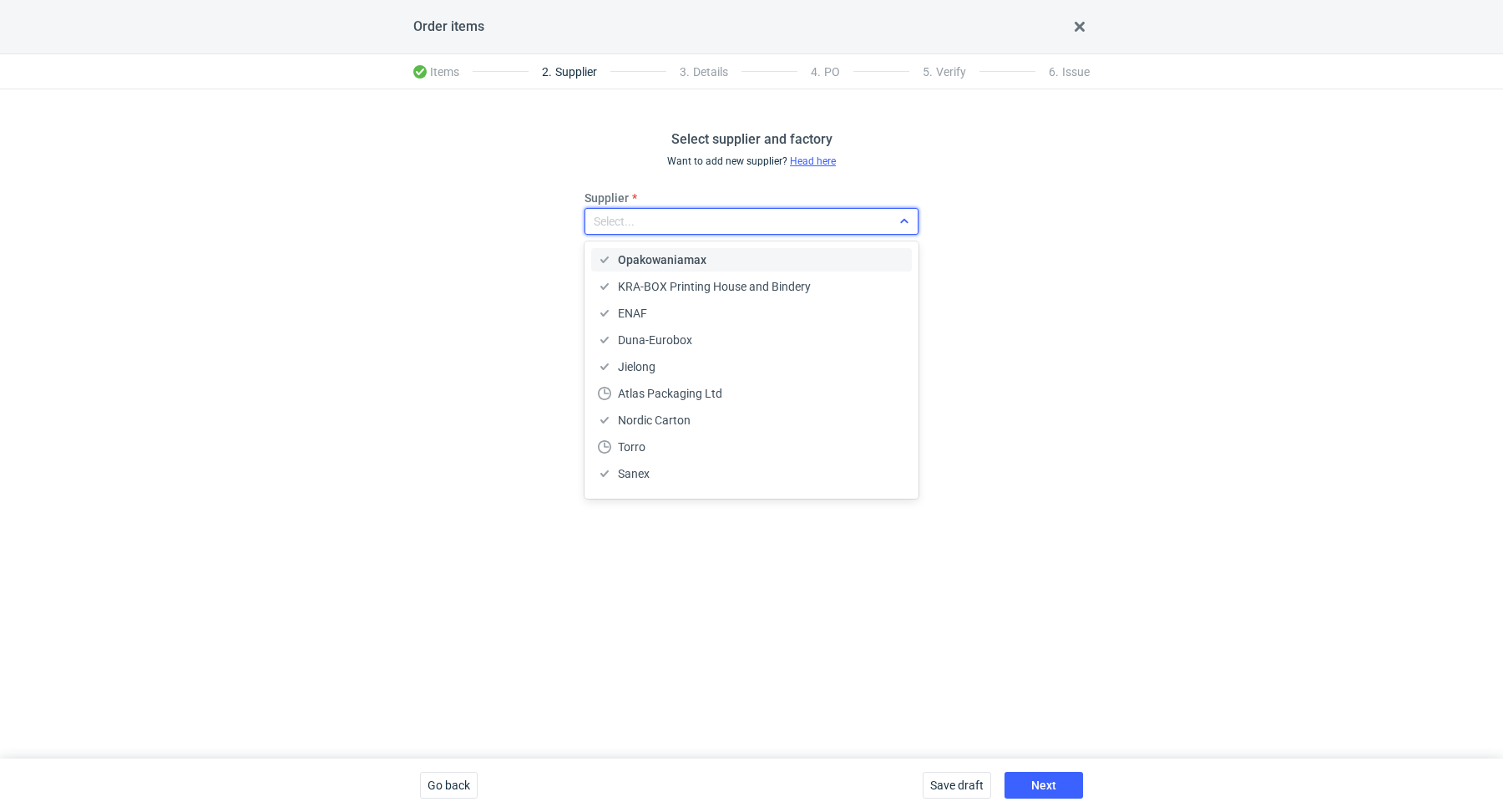
click at [651, 232] on div "Select..." at bounding box center [738, 221] width 306 height 24
type input "ada"
click at [672, 254] on span "Adams Packaging" at bounding box center [665, 259] width 95 height 17
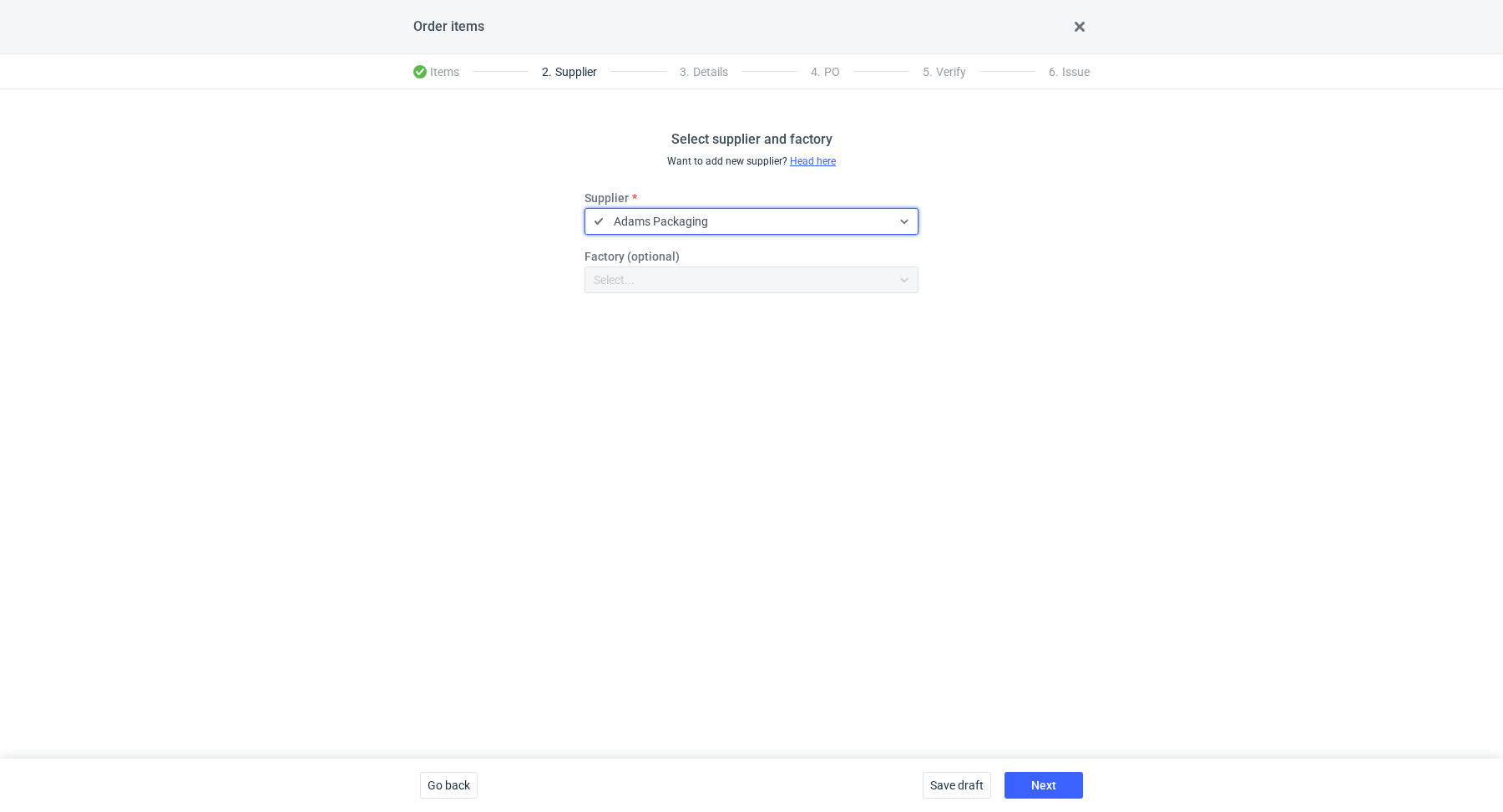
click at [832, 499] on div "Select supplier and factory Want to add new supplier? Head here Supplier option…" at bounding box center [752, 424] width 1503 height 669
click at [1039, 782] on span "Next" at bounding box center [1044, 784] width 25 height 11
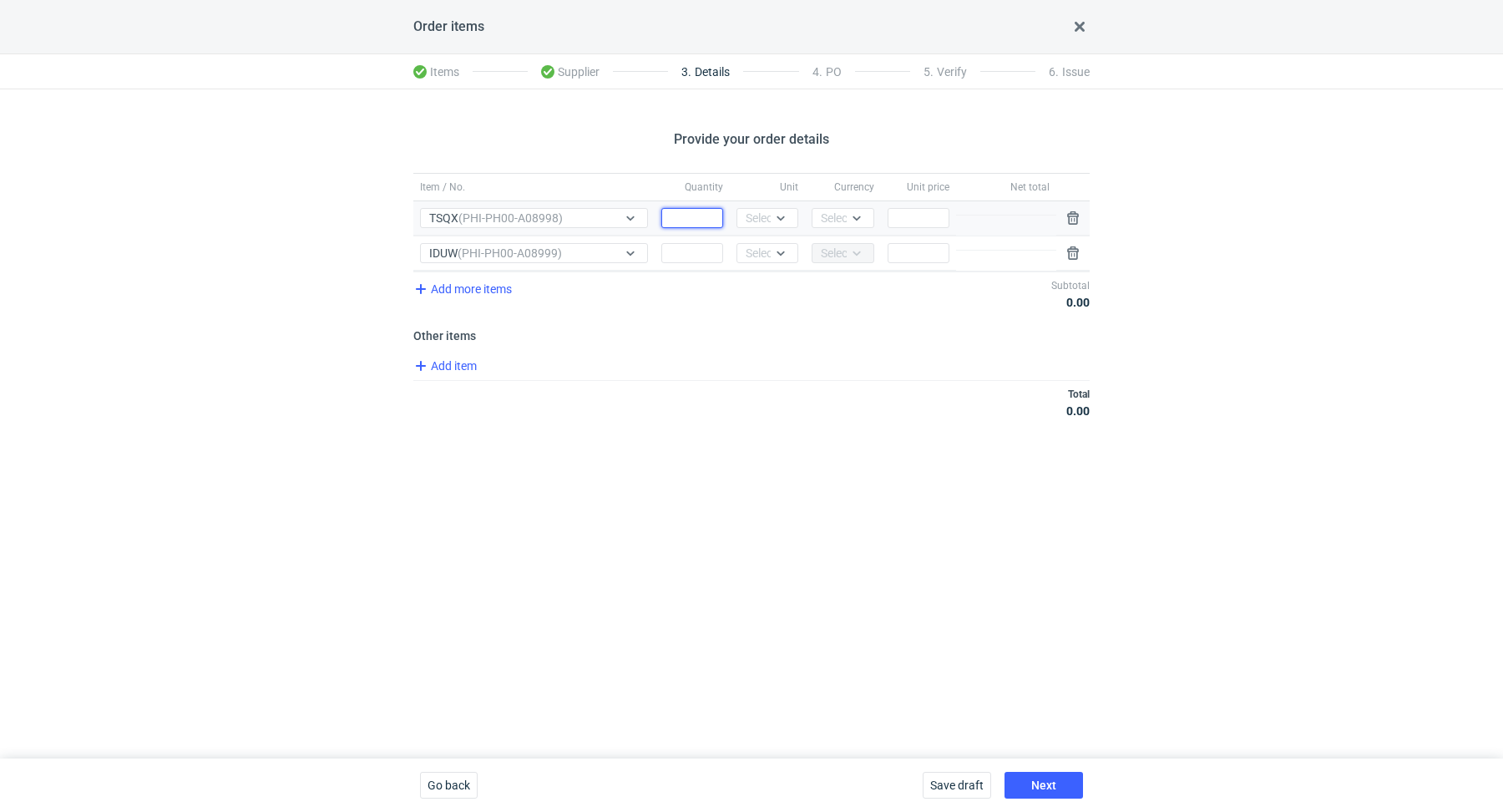
click at [700, 218] on input "Quantity" at bounding box center [692, 218] width 61 height 20
paste input "2500"
type input "2500"
click at [773, 217] on div at bounding box center [780, 218] width 20 height 13
click at [779, 248] on div "pcs" at bounding box center [767, 252] width 35 height 17
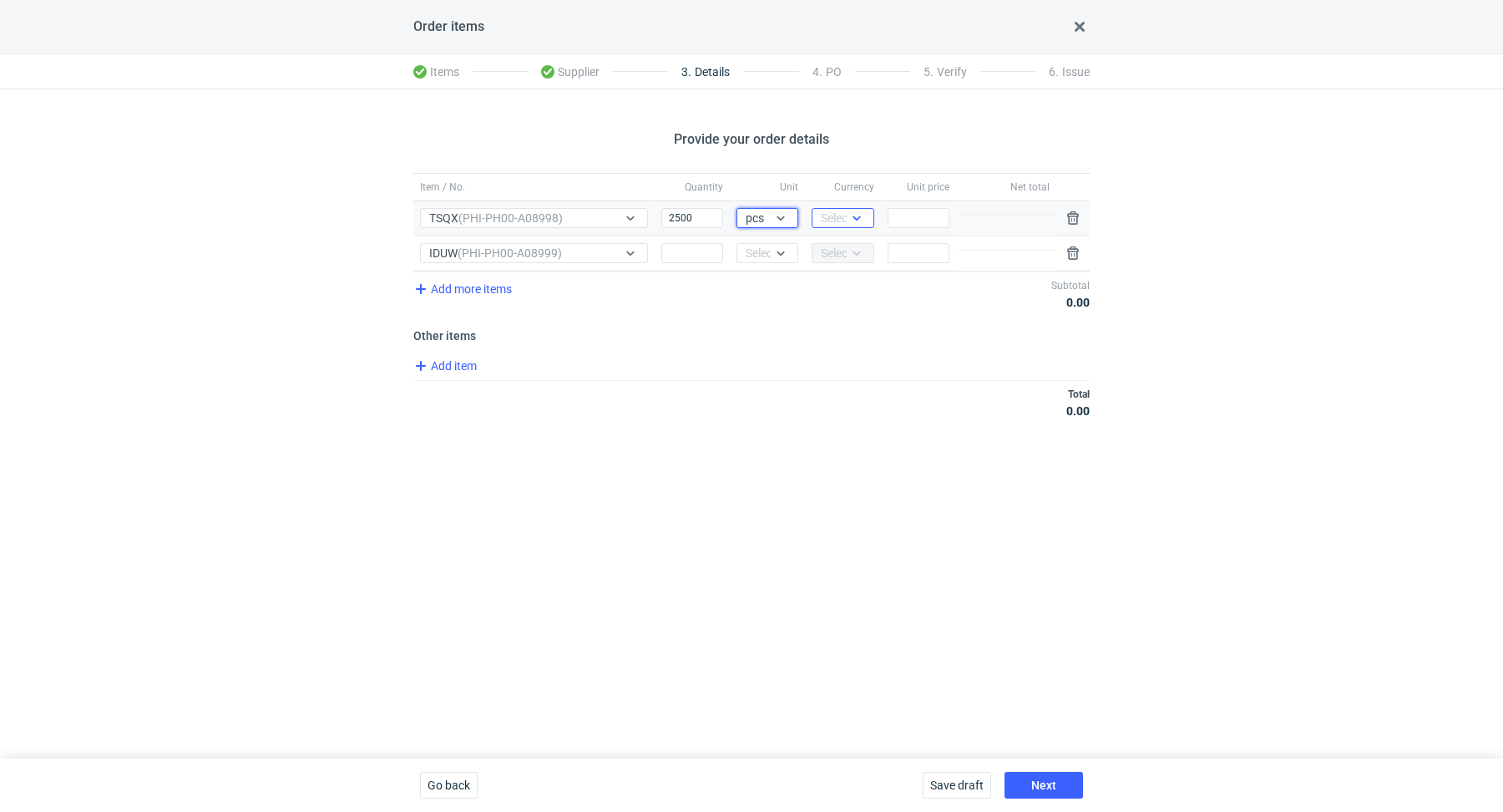
click at [847, 217] on div at bounding box center [857, 218] width 20 height 13
click at [835, 250] on span "PLN" at bounding box center [837, 252] width 23 height 17
click at [678, 243] on div at bounding box center [692, 253] width 61 height 20
click at [680, 252] on input "Quantity" at bounding box center [692, 253] width 61 height 20
paste input "2500"
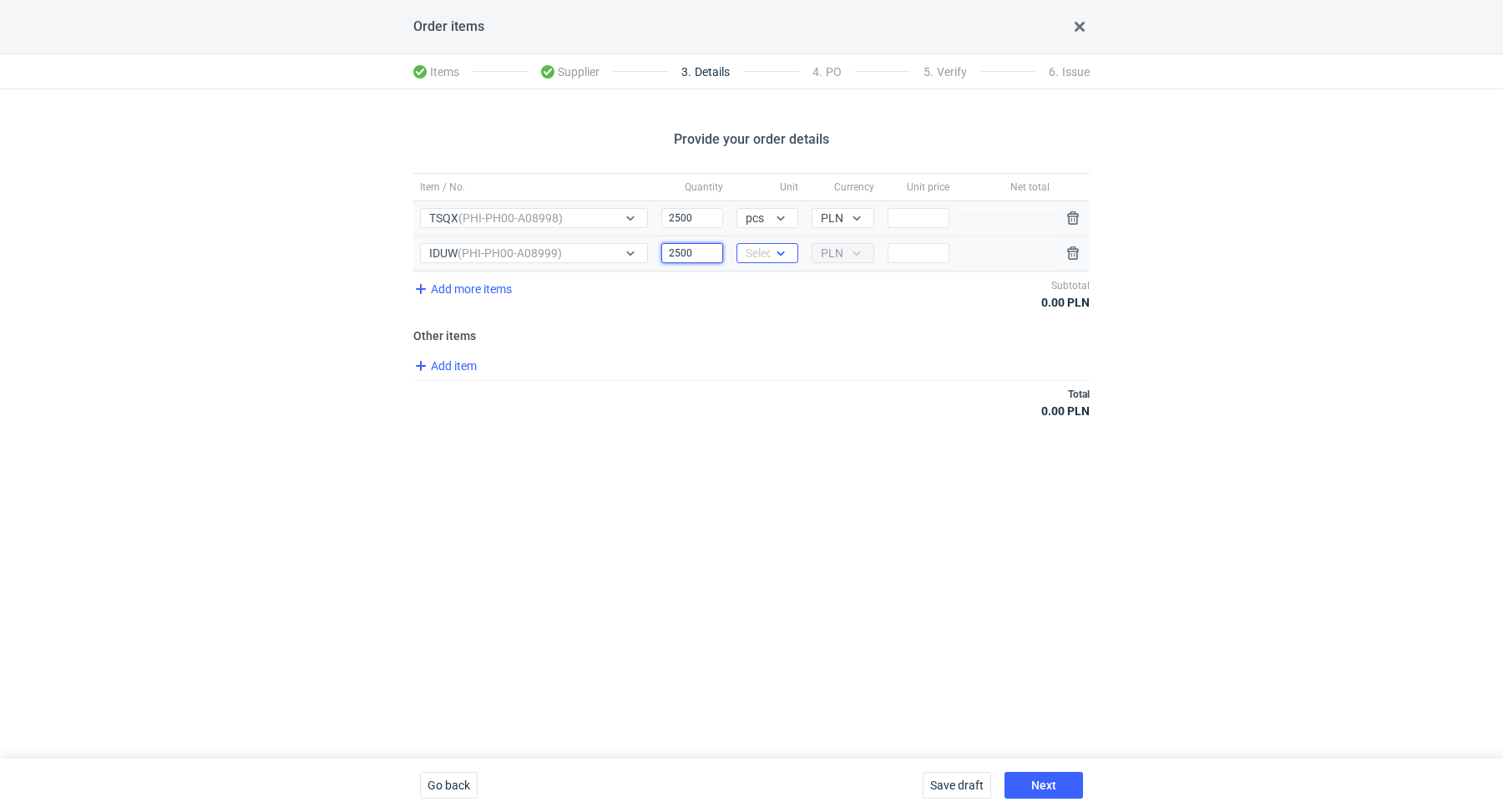
type input "2500"
click at [766, 248] on div "Select..." at bounding box center [766, 253] width 41 height 17
click at [773, 287] on div "pcs" at bounding box center [767, 286] width 35 height 17
click at [859, 310] on div "Add more items Subtotal 0.00 PLN" at bounding box center [752, 293] width 676 height 44
click at [903, 221] on input "Price" at bounding box center [918, 218] width 61 height 20
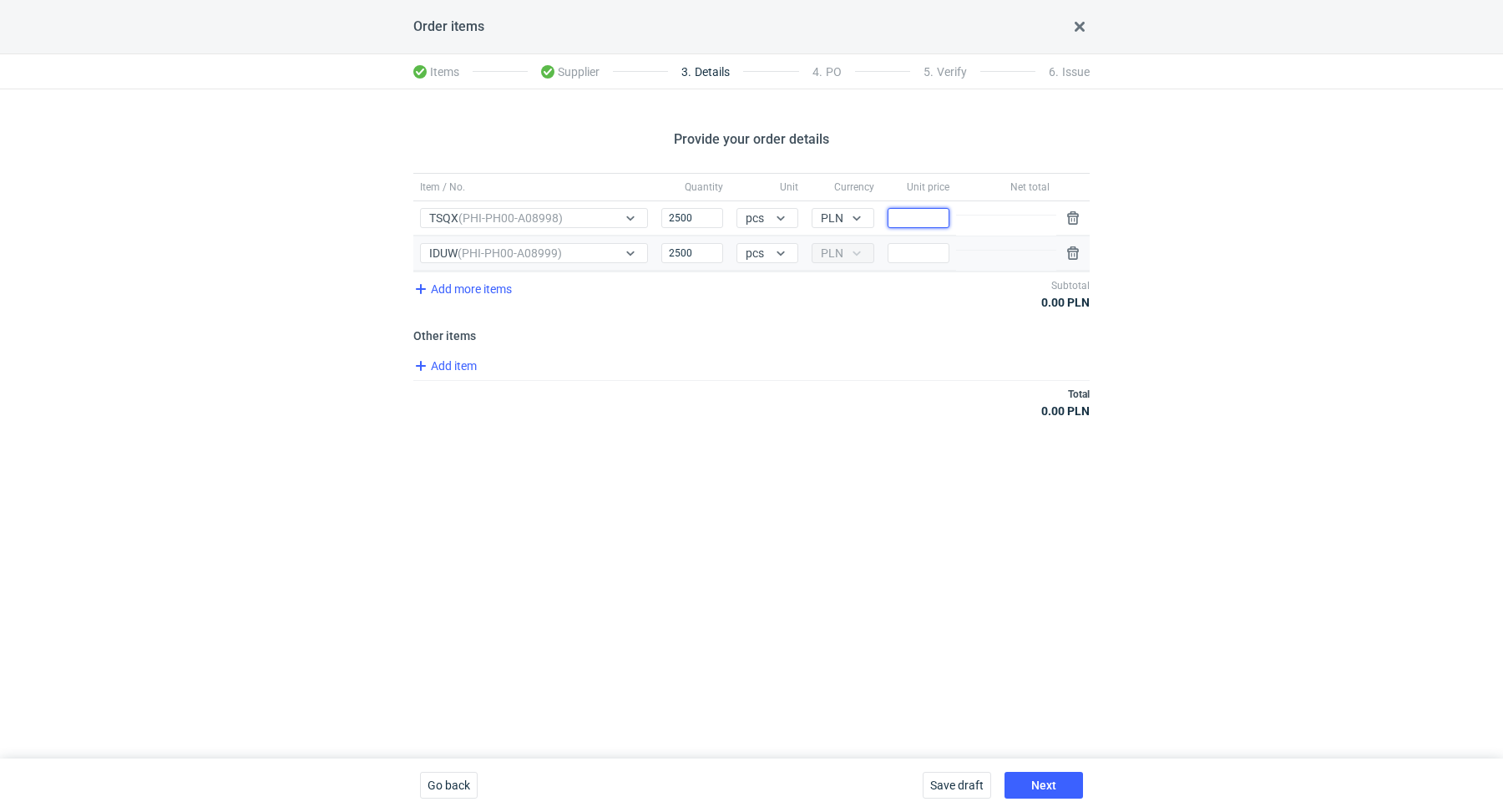
paste input "5.79"
type input "5.79"
click at [781, 423] on div "Item / No. Quantity Unit Currency Unit price Net total Item / No. TSQX (PHI-PH0…" at bounding box center [752, 305] width 676 height 265
click at [903, 250] on input "Price" at bounding box center [918, 253] width 61 height 20
paste input "5.17"
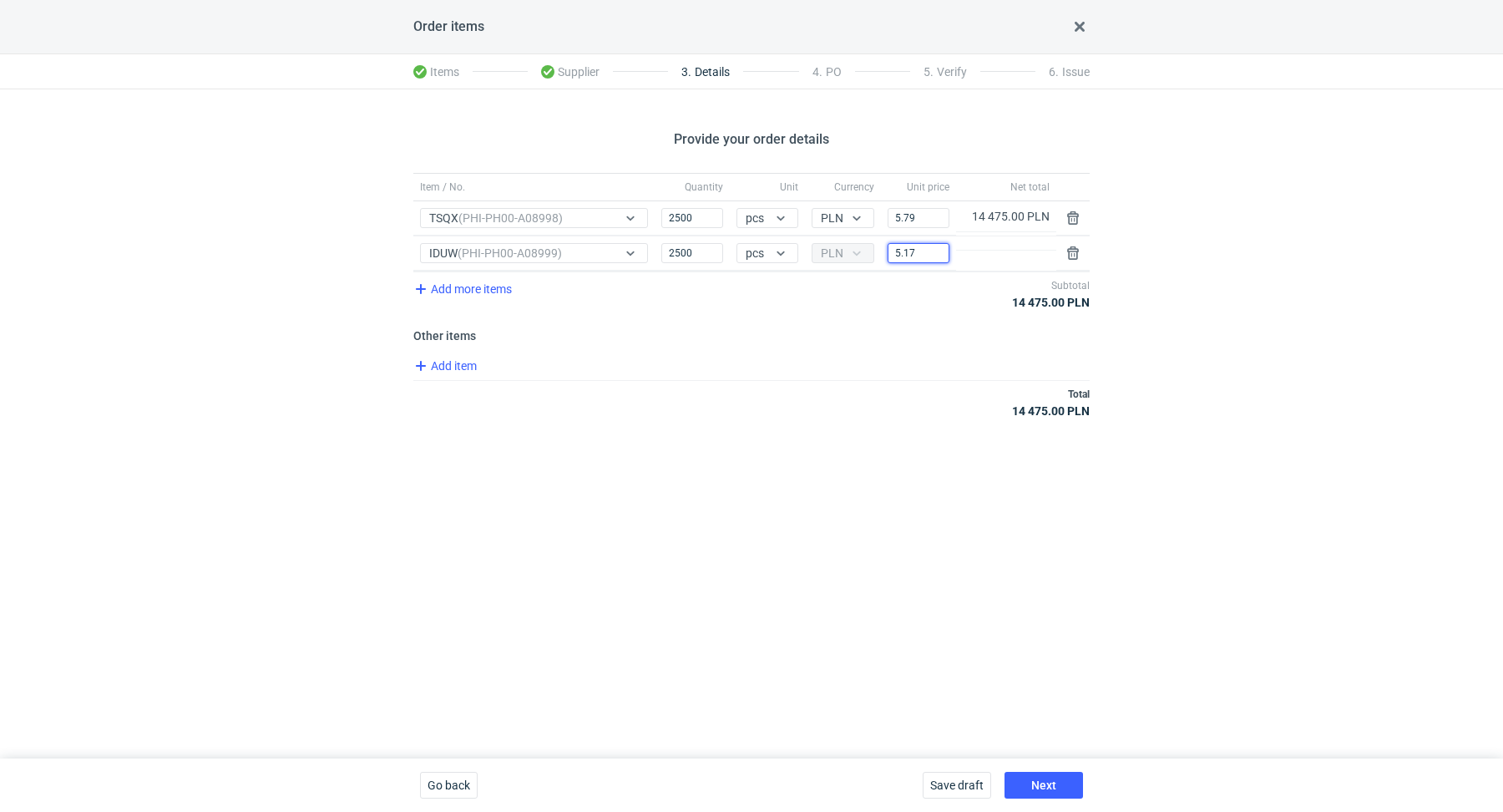
type input "5.17"
click at [831, 401] on div "Total 27 400.00 PLN" at bounding box center [752, 402] width 676 height 44
click at [1068, 785] on button "Next" at bounding box center [1043, 785] width 78 height 26
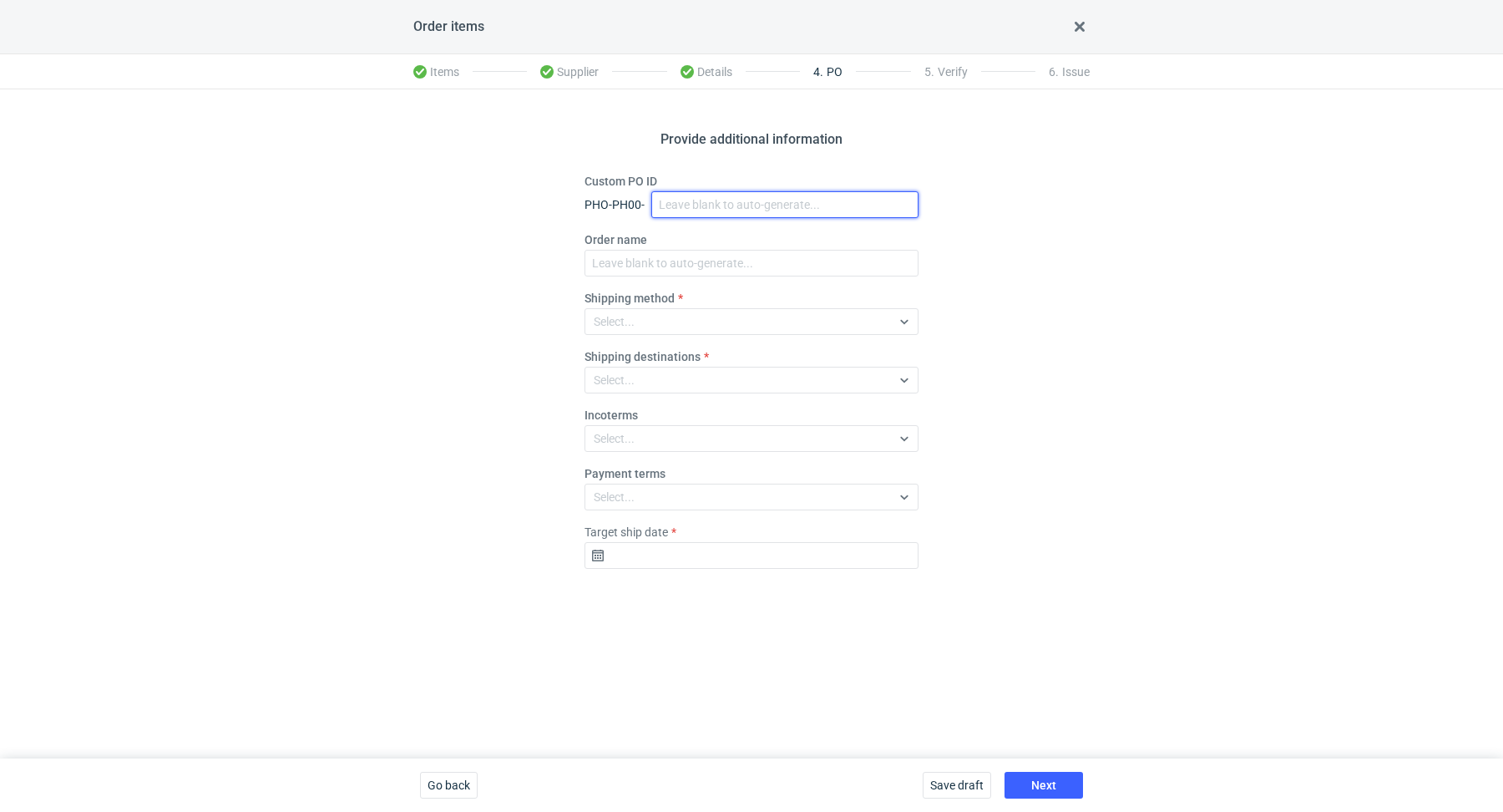
click at [708, 205] on input "Custom PO ID" at bounding box center [785, 205] width 267 height 26
paste input "R021977531"
paste input "TSQX"
paste input "IDUW"
drag, startPoint x: 812, startPoint y: 207, endPoint x: 665, endPoint y: 162, distance: 153.7
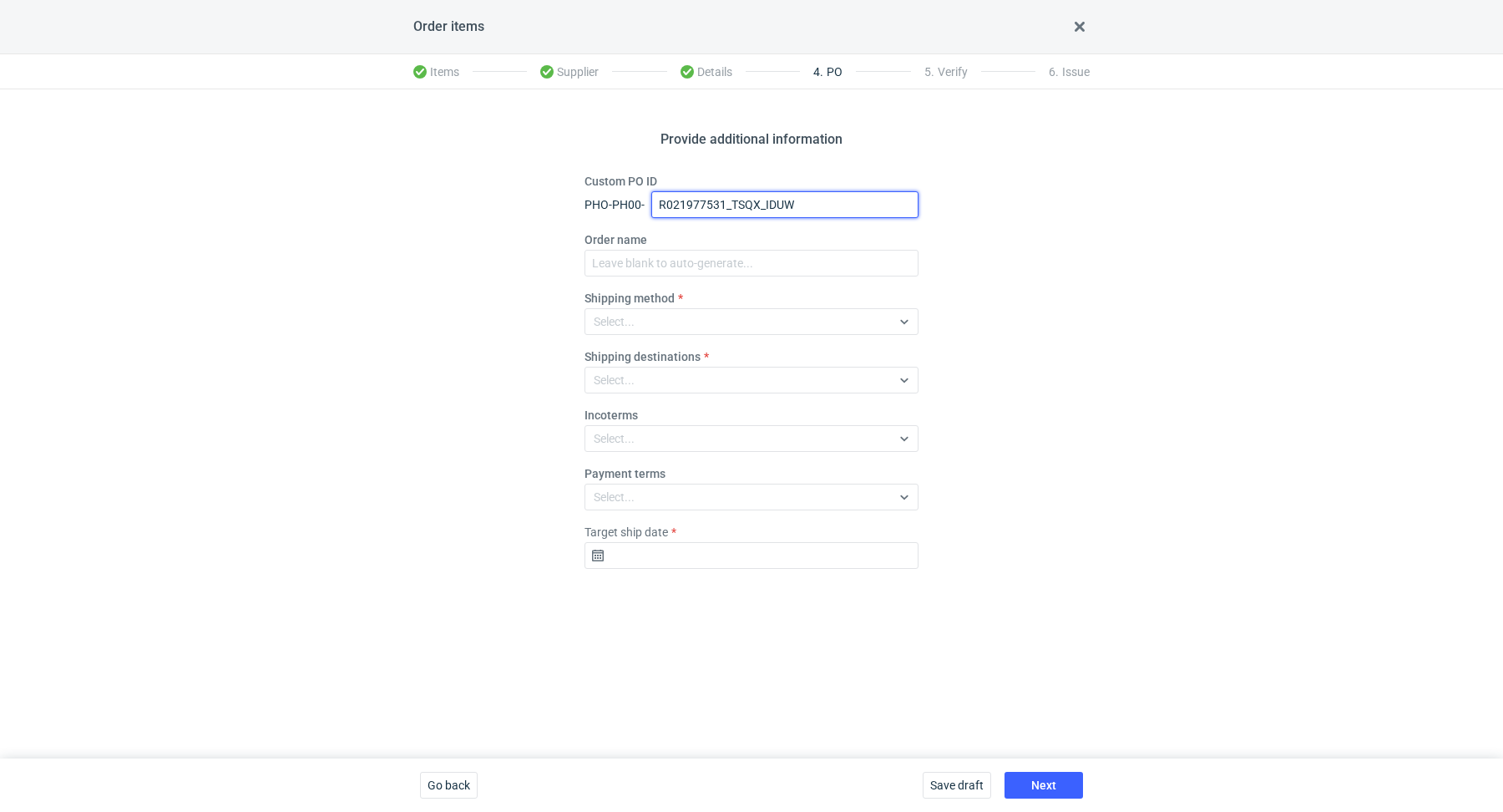
click at [665, 162] on div "Provide additional information Custom PO ID PHO-PH00- R021977531_TSQX_IDUW Orde…" at bounding box center [752, 424] width 1503 height 669
type input "R021977531_TSQX_IDUW"
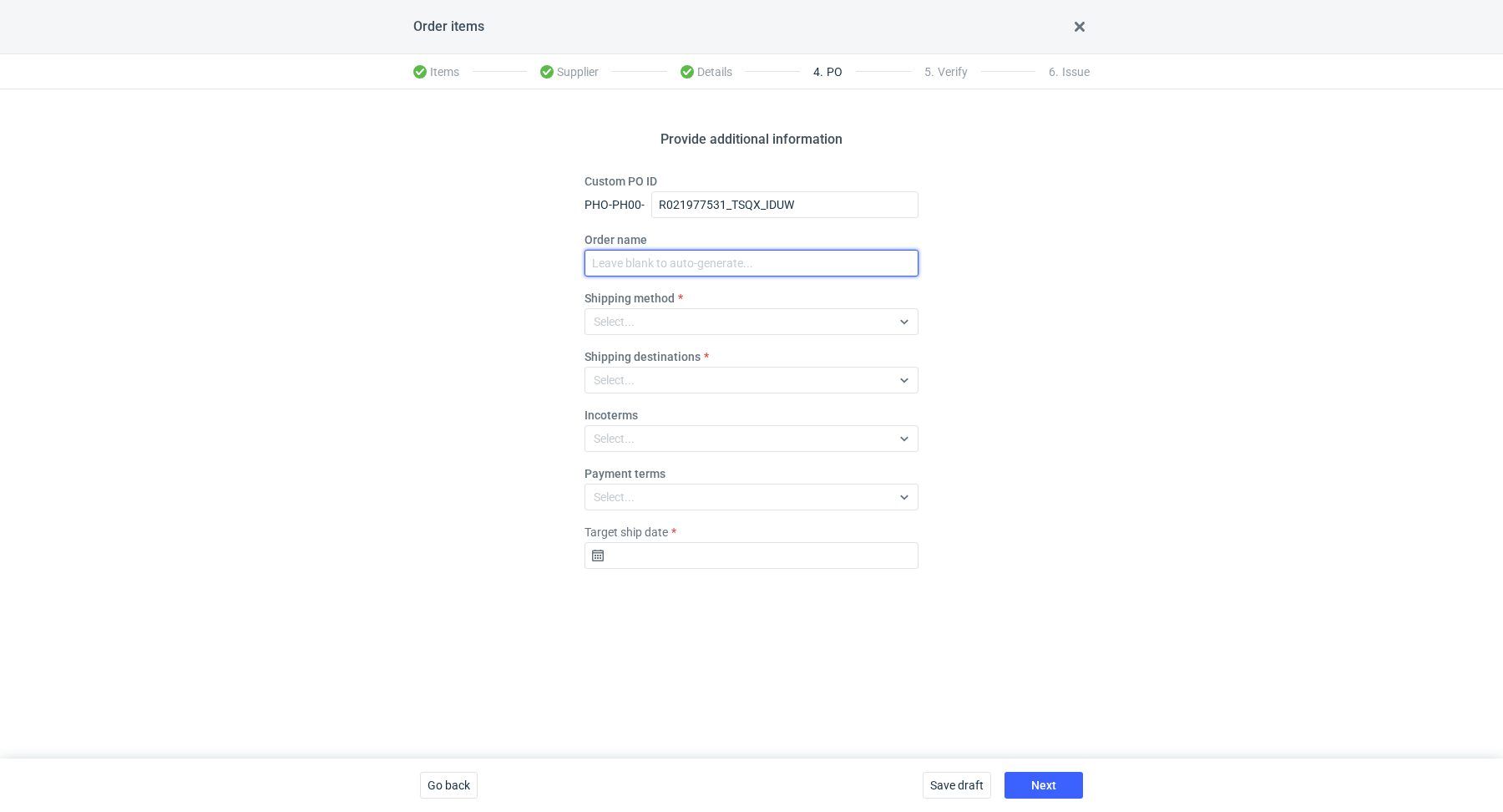
click at [685, 254] on input "Order name" at bounding box center [752, 262] width 334 height 26
paste input "R021977531_TSQX_IDUW"
type input "R021977531_TSQX_IDUW"
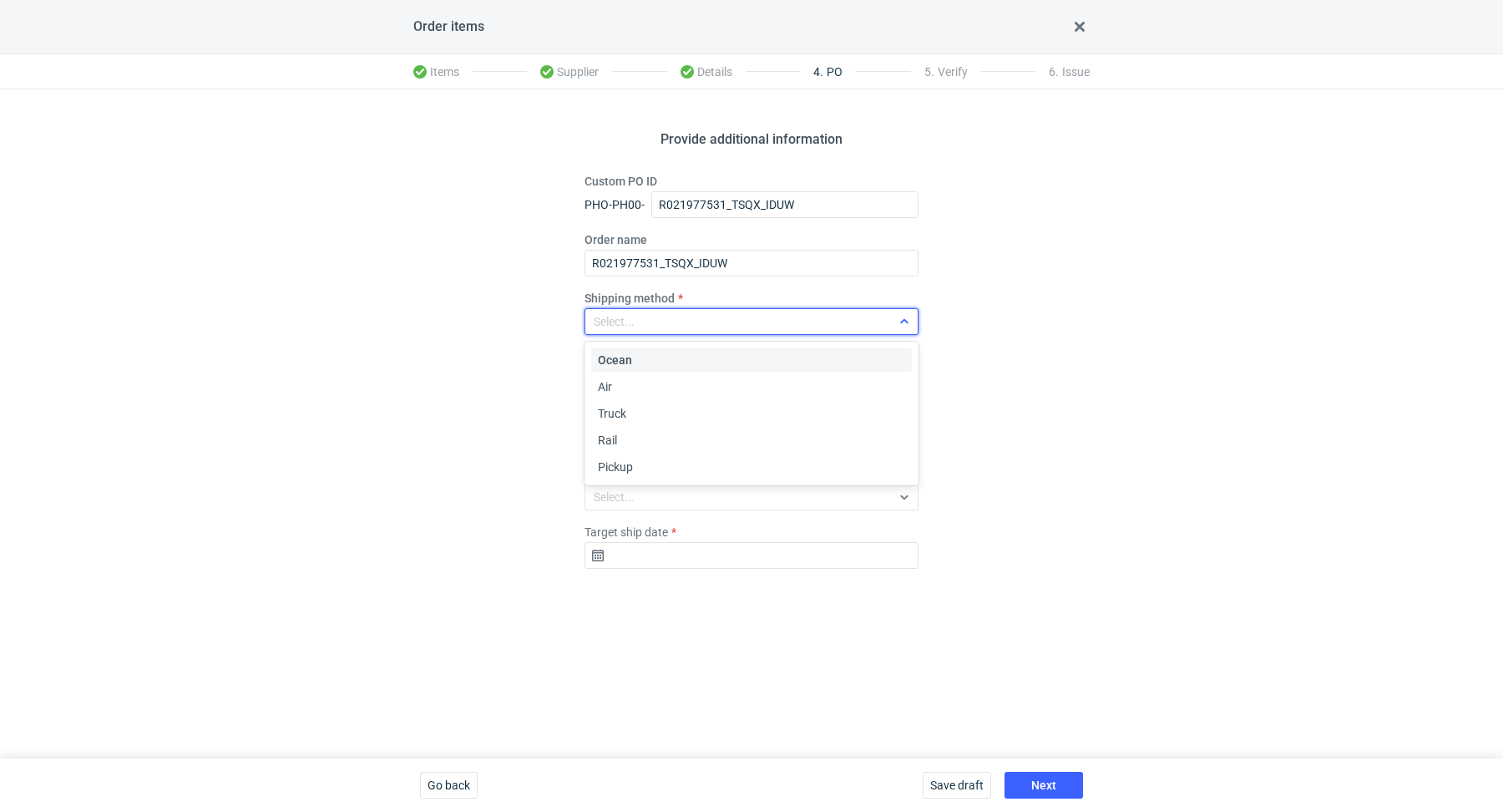
click at [666, 327] on div "Select..." at bounding box center [738, 321] width 306 height 24
click at [657, 463] on div "Pickup" at bounding box center [752, 466] width 307 height 17
click at [627, 568] on fieldset "Custom PO ID PHO-PH00- R021977531_TSQX_IDUW Order name R021977531_TSQX_IDUW Shi…" at bounding box center [752, 377] width 334 height 409
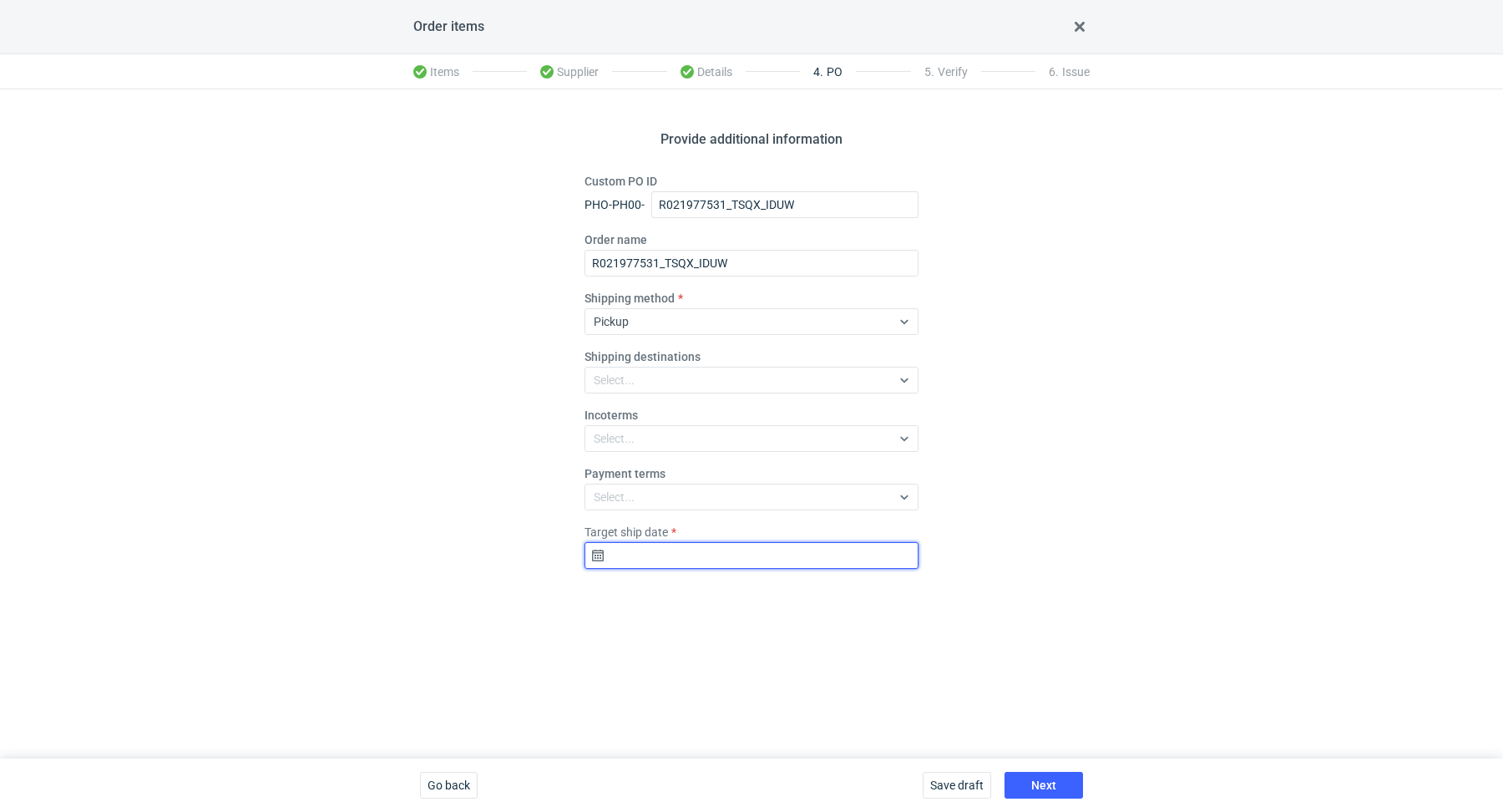
click at [641, 553] on input "Target ship date" at bounding box center [752, 555] width 334 height 26
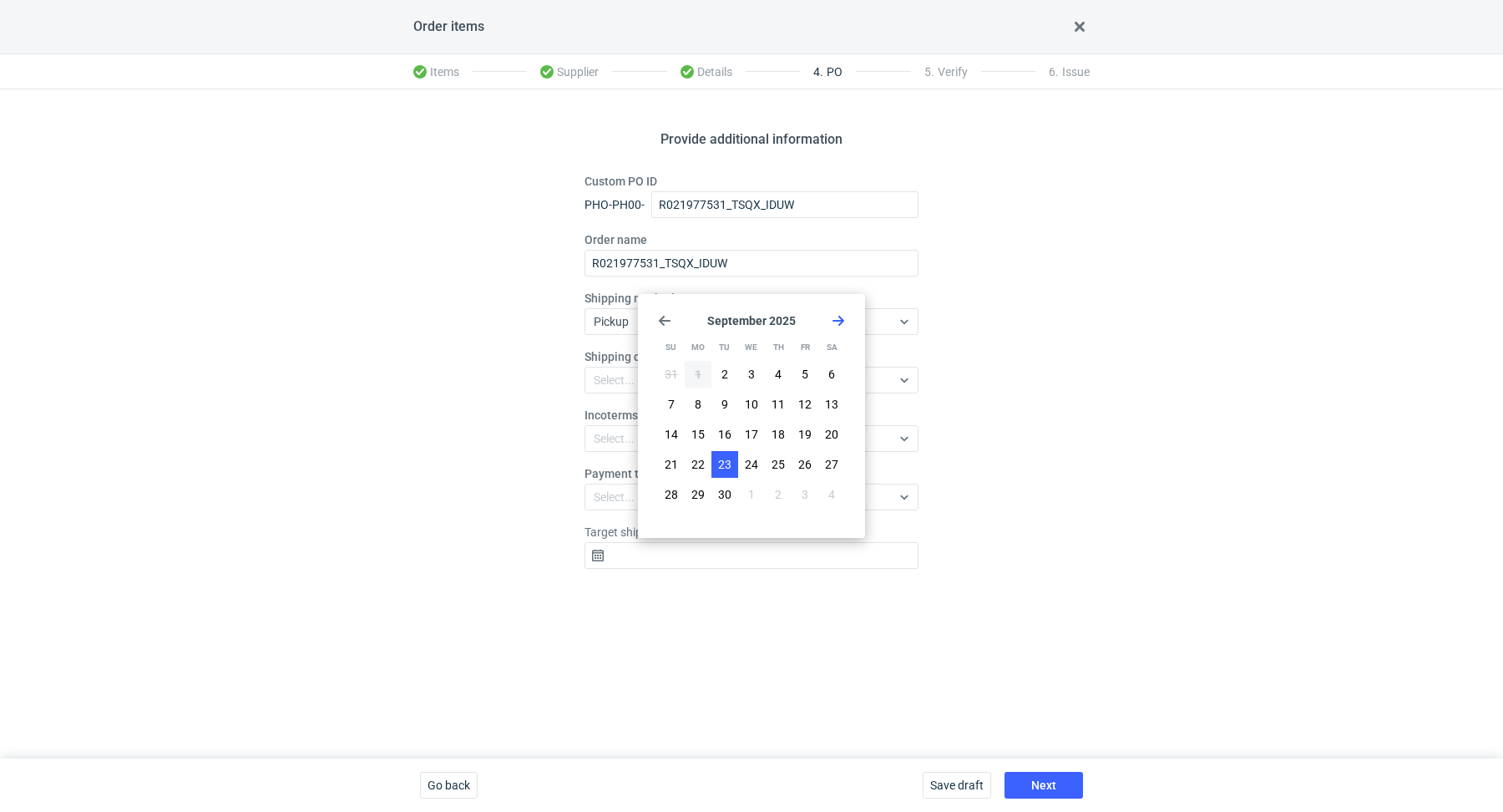
click at [731, 451] on button "23" at bounding box center [724, 464] width 26 height 26
type input "2025-09-23"
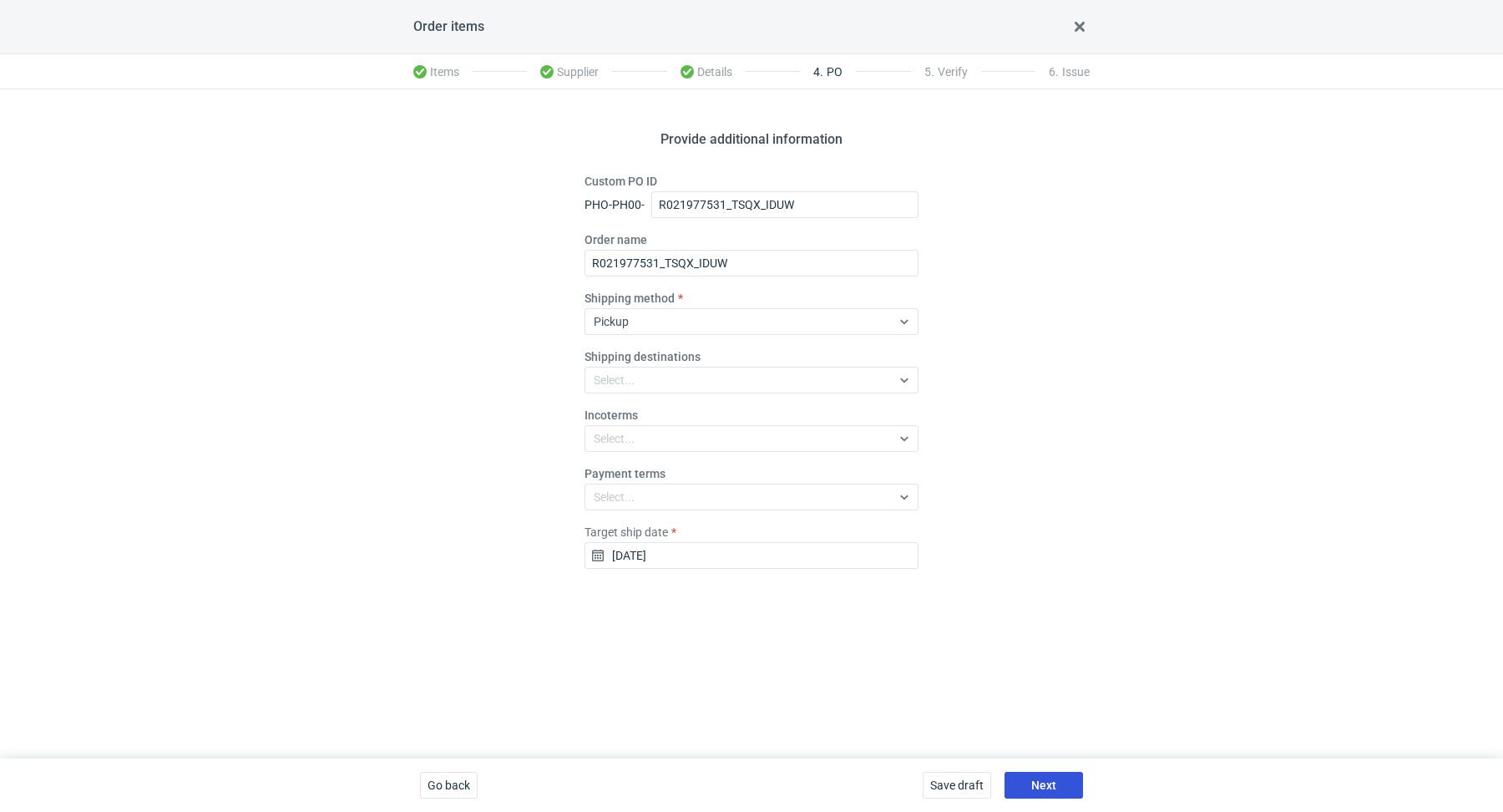
click at [1039, 775] on button "Next" at bounding box center [1043, 785] width 78 height 26
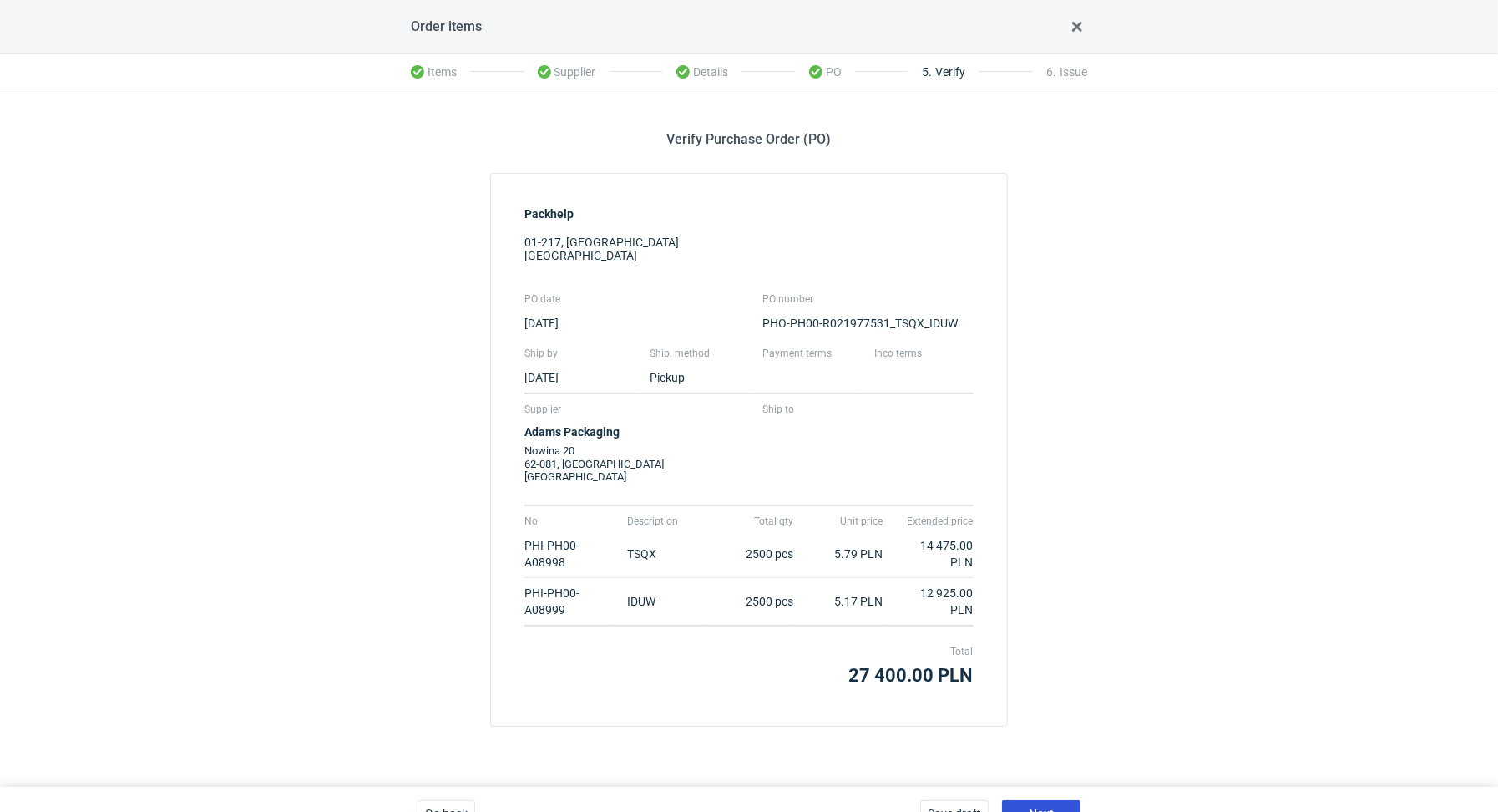
click at [1040, 801] on button "Next" at bounding box center [1041, 813] width 78 height 26
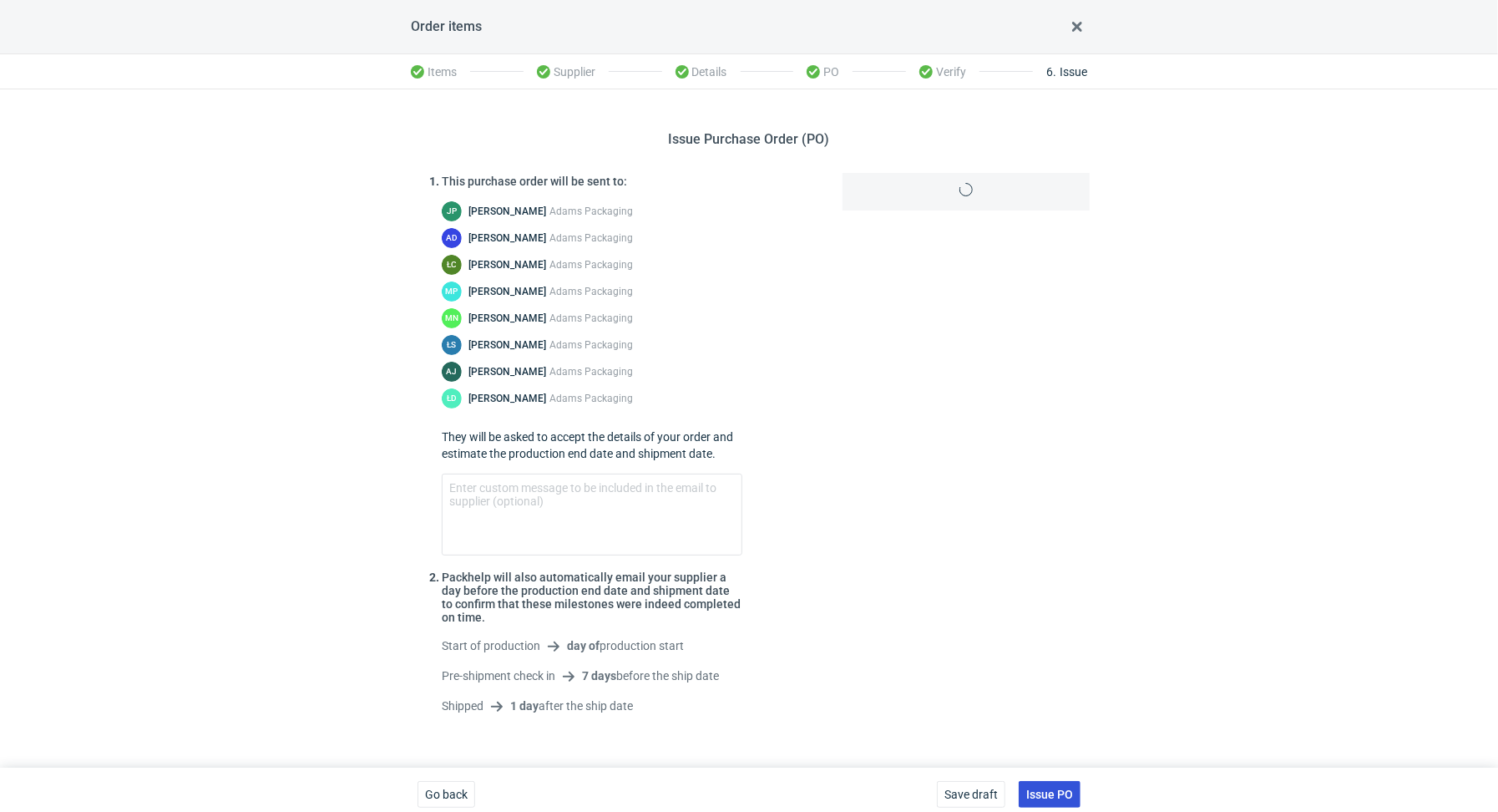
click at [1048, 792] on span "Issue PO" at bounding box center [1049, 794] width 47 height 11
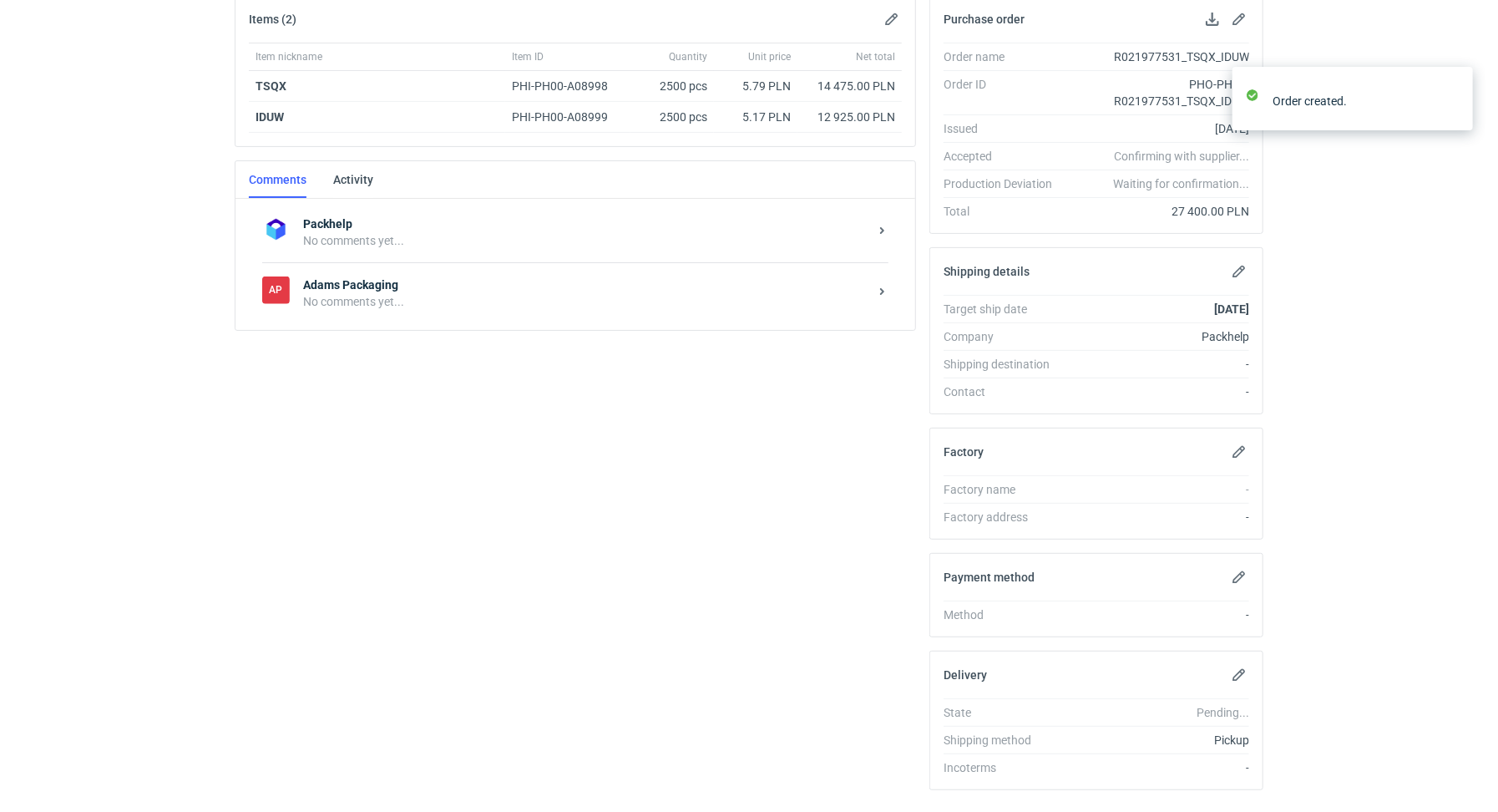
scroll to position [295, 0]
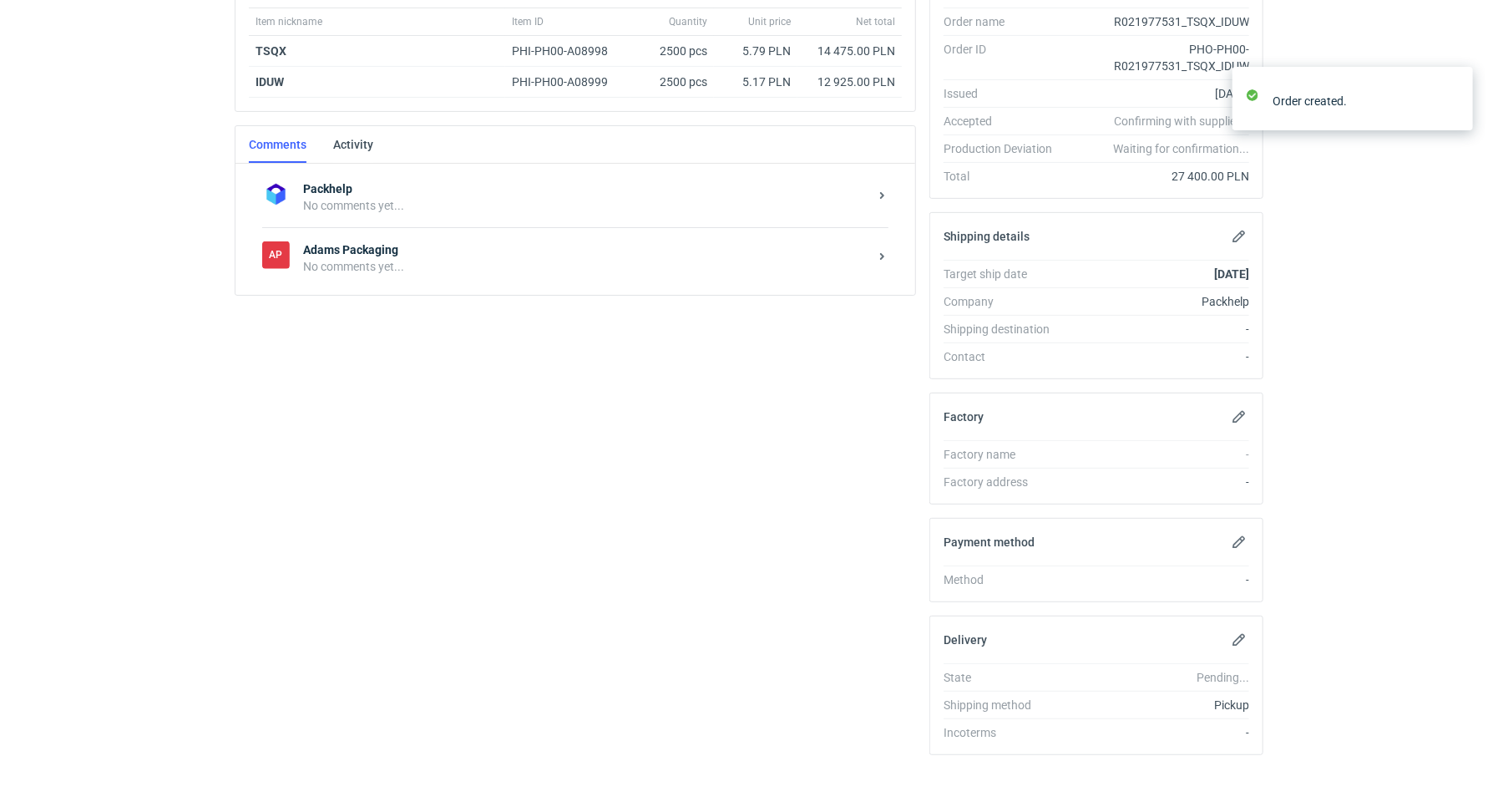
click at [394, 283] on div "AP Adams Packaging No comments yet..." at bounding box center [575, 257] width 626 height 61
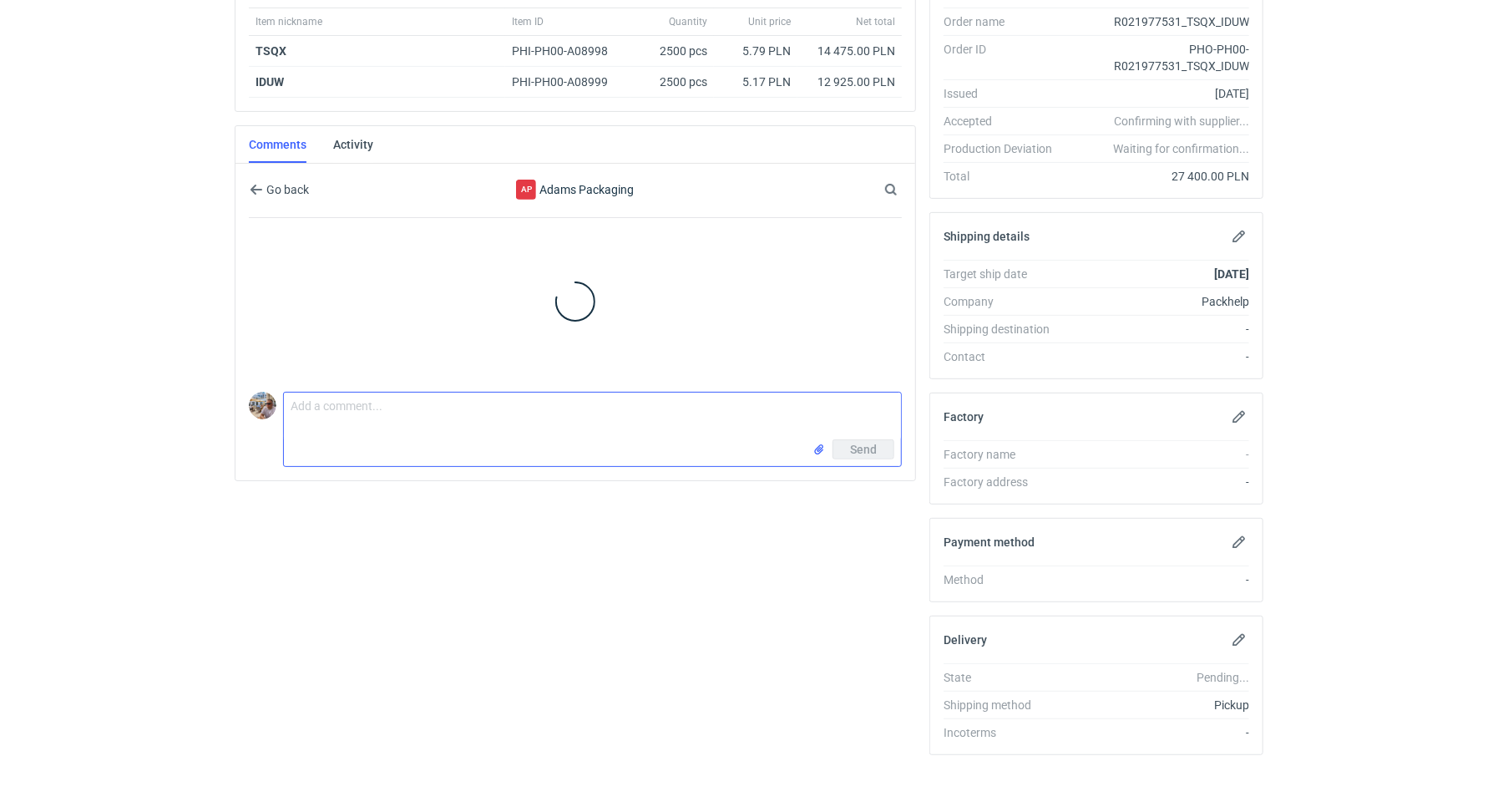
click at [426, 407] on textarea "Comment message" at bounding box center [592, 415] width 617 height 47
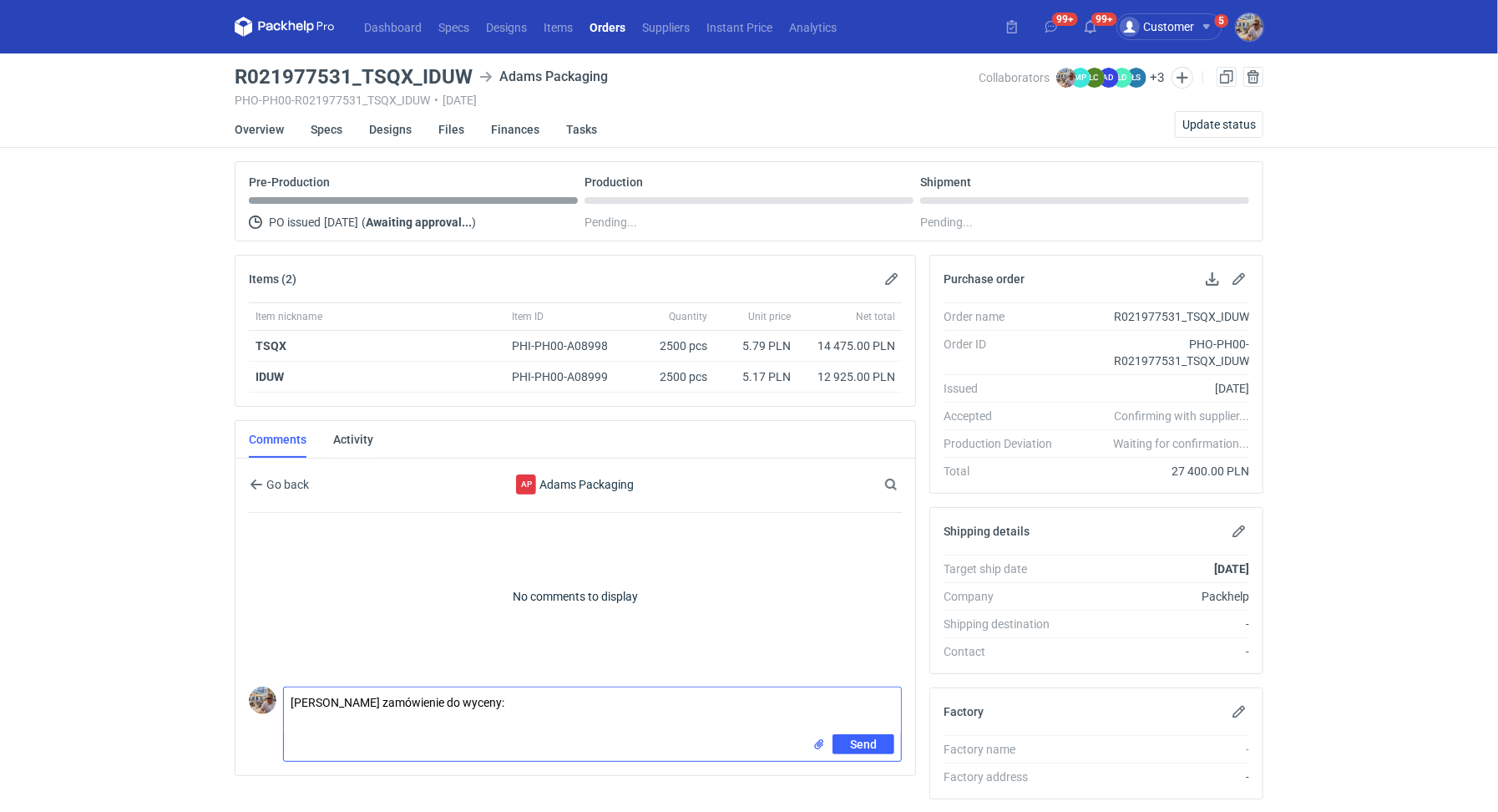
paste textarea "TSQX"
paste textarea "CAXB - 1"
paste textarea "IDUW"
paste textarea "CAXC - 1"
type textarea "Hej Martyna zamówienie do wyceny: TSQX - CAXB - 1 IDUW - CAXC - 1"
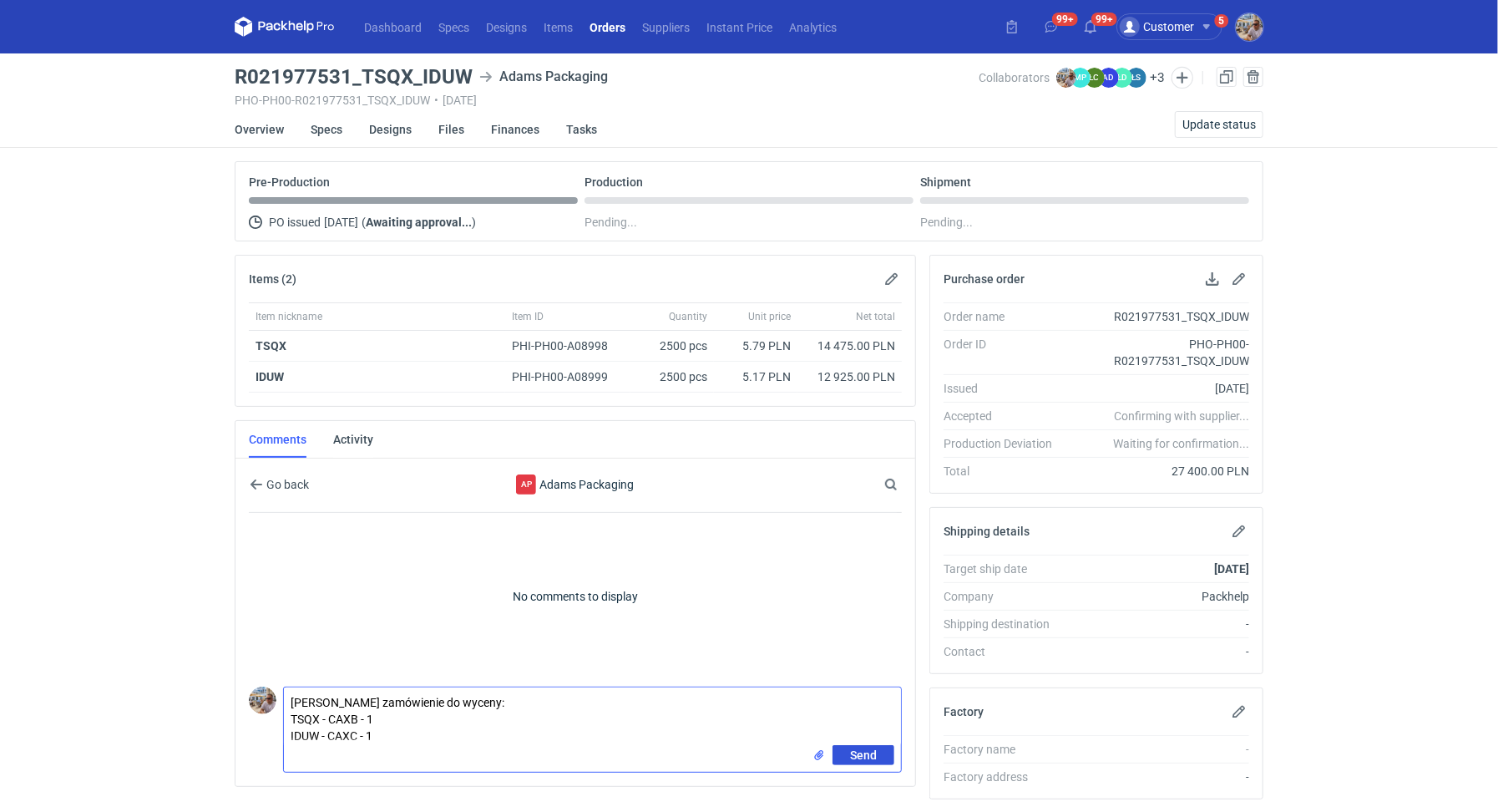
click at [866, 754] on span "Send" at bounding box center [863, 754] width 26 height 11
